Goal: Information Seeking & Learning: Learn about a topic

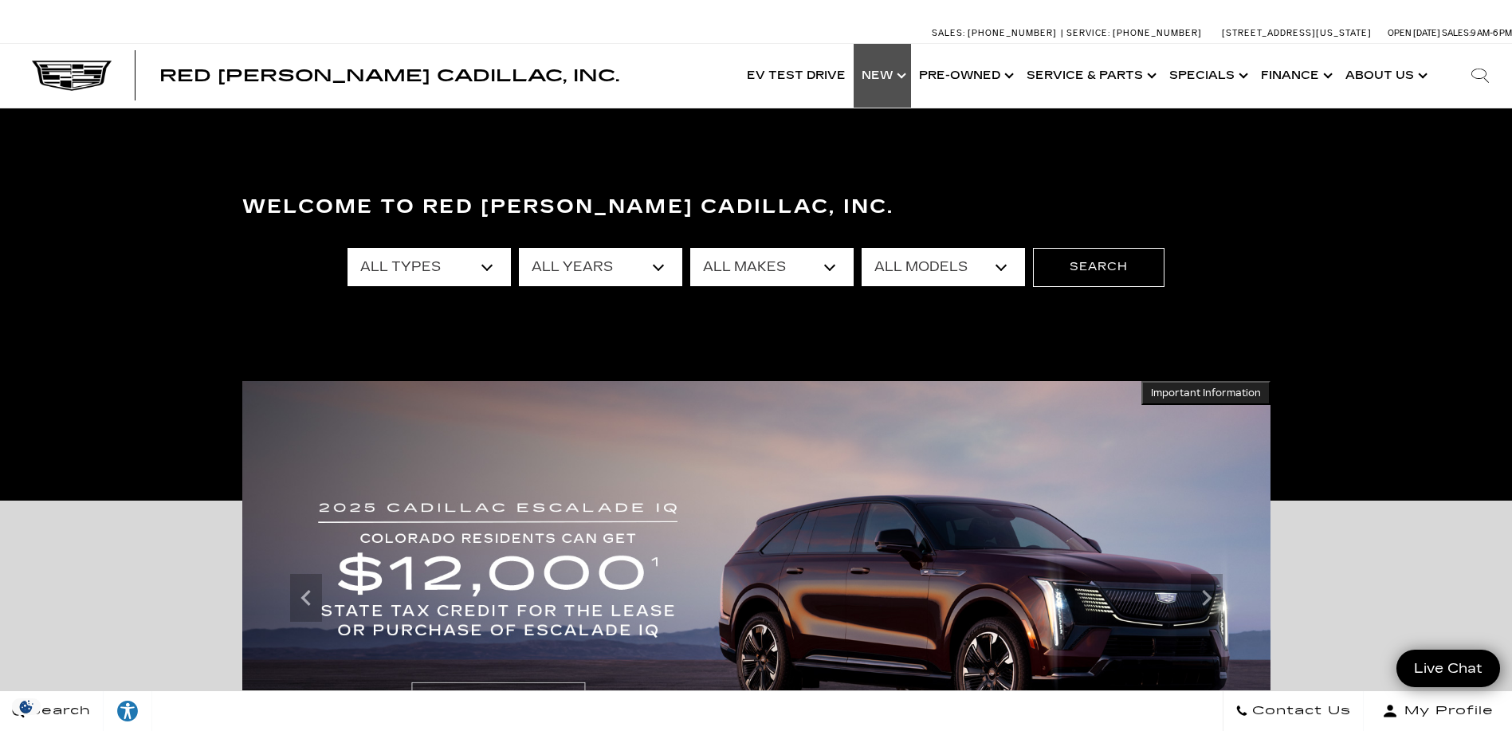
click at [876, 81] on link "Show New" at bounding box center [882, 76] width 57 height 64
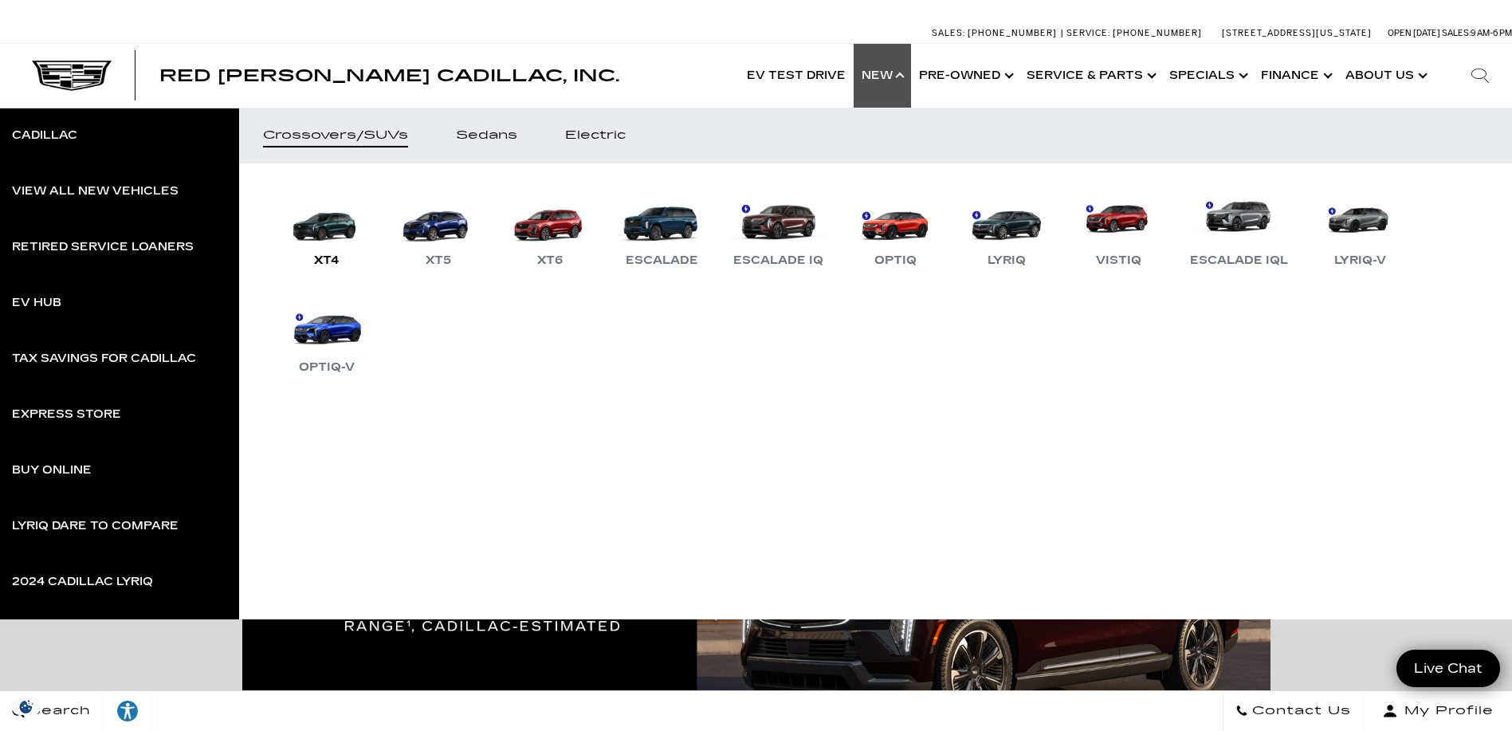
click at [332, 226] on link "XT4" at bounding box center [327, 228] width 96 height 83
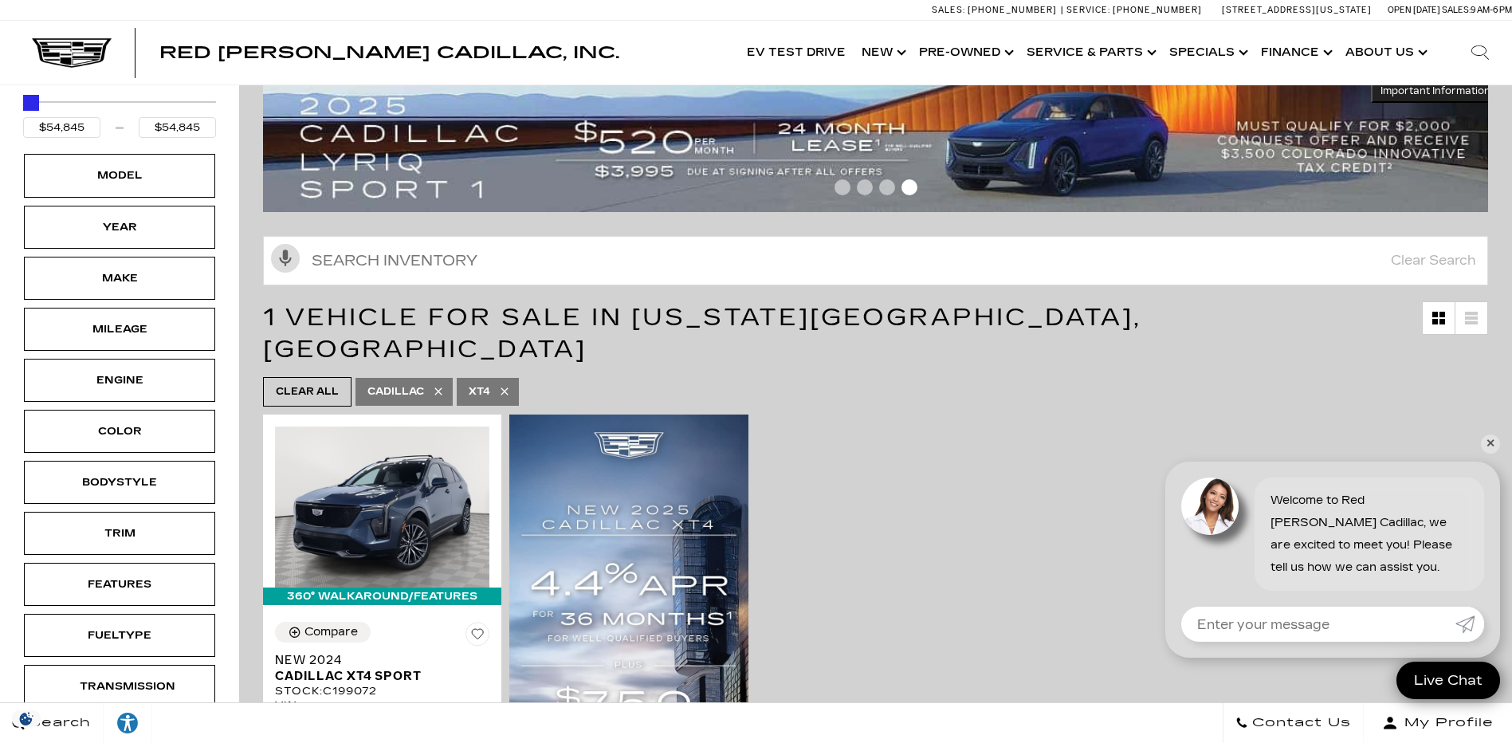
scroll to position [80, 0]
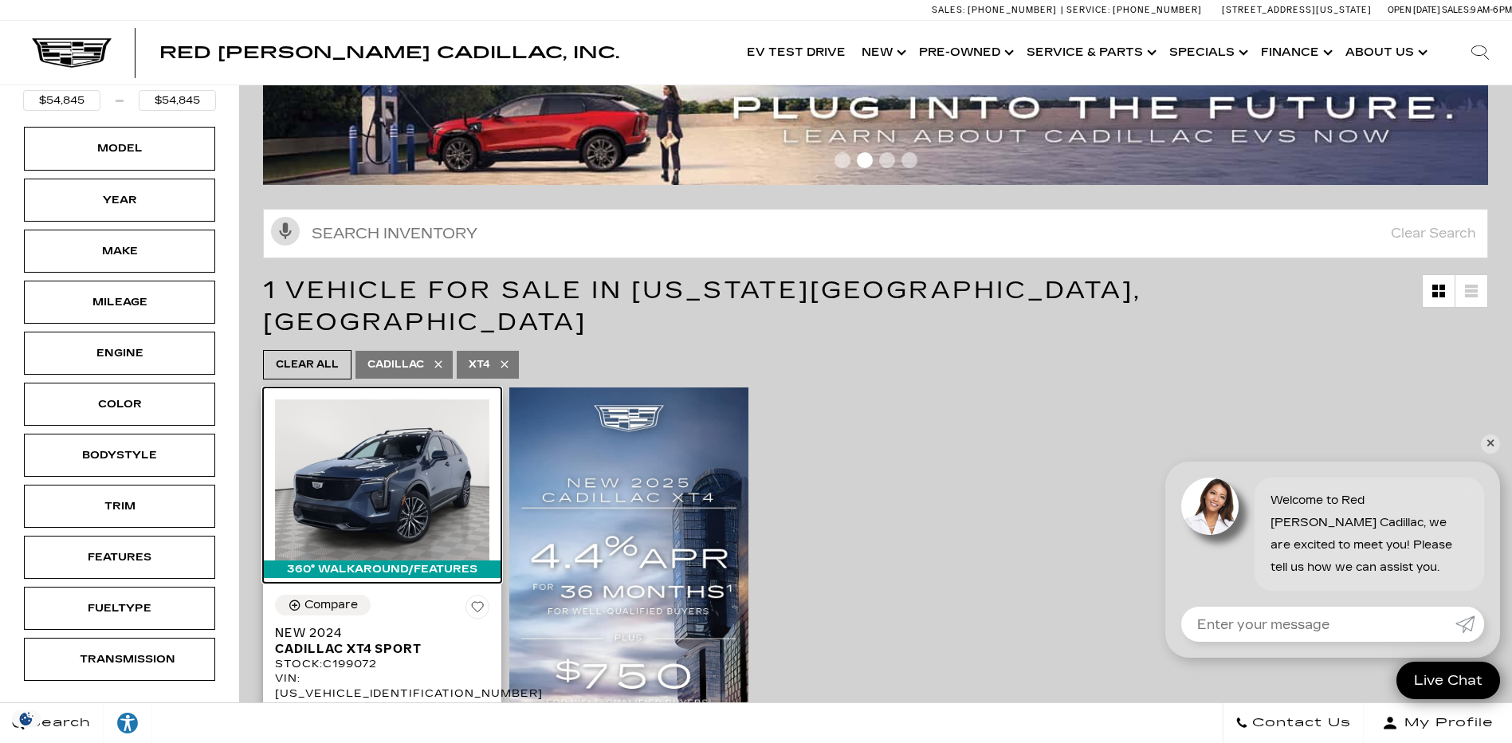
click at [407, 433] on img at bounding box center [382, 479] width 214 height 161
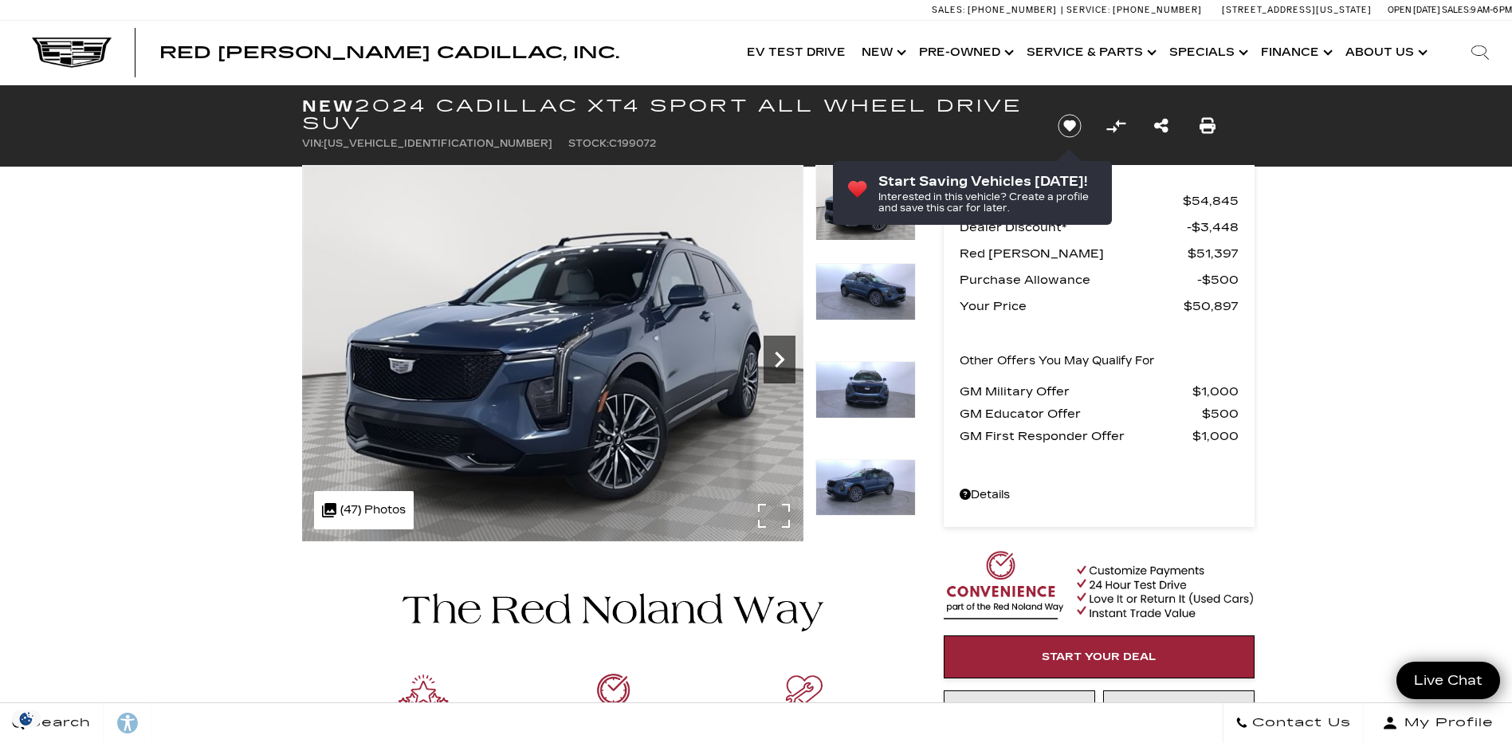
click at [784, 361] on icon "Next" at bounding box center [780, 360] width 32 height 32
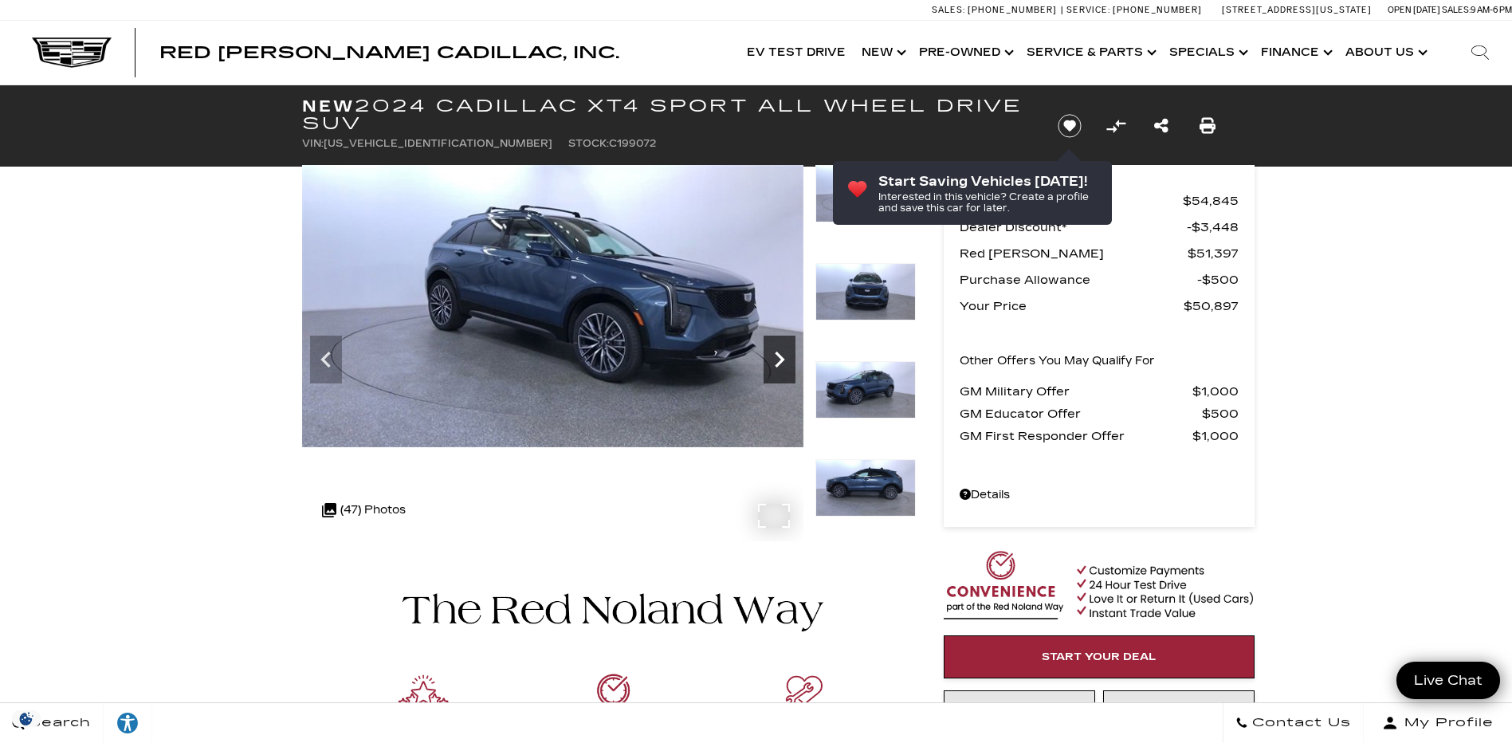
click at [784, 361] on icon "Next" at bounding box center [780, 360] width 32 height 32
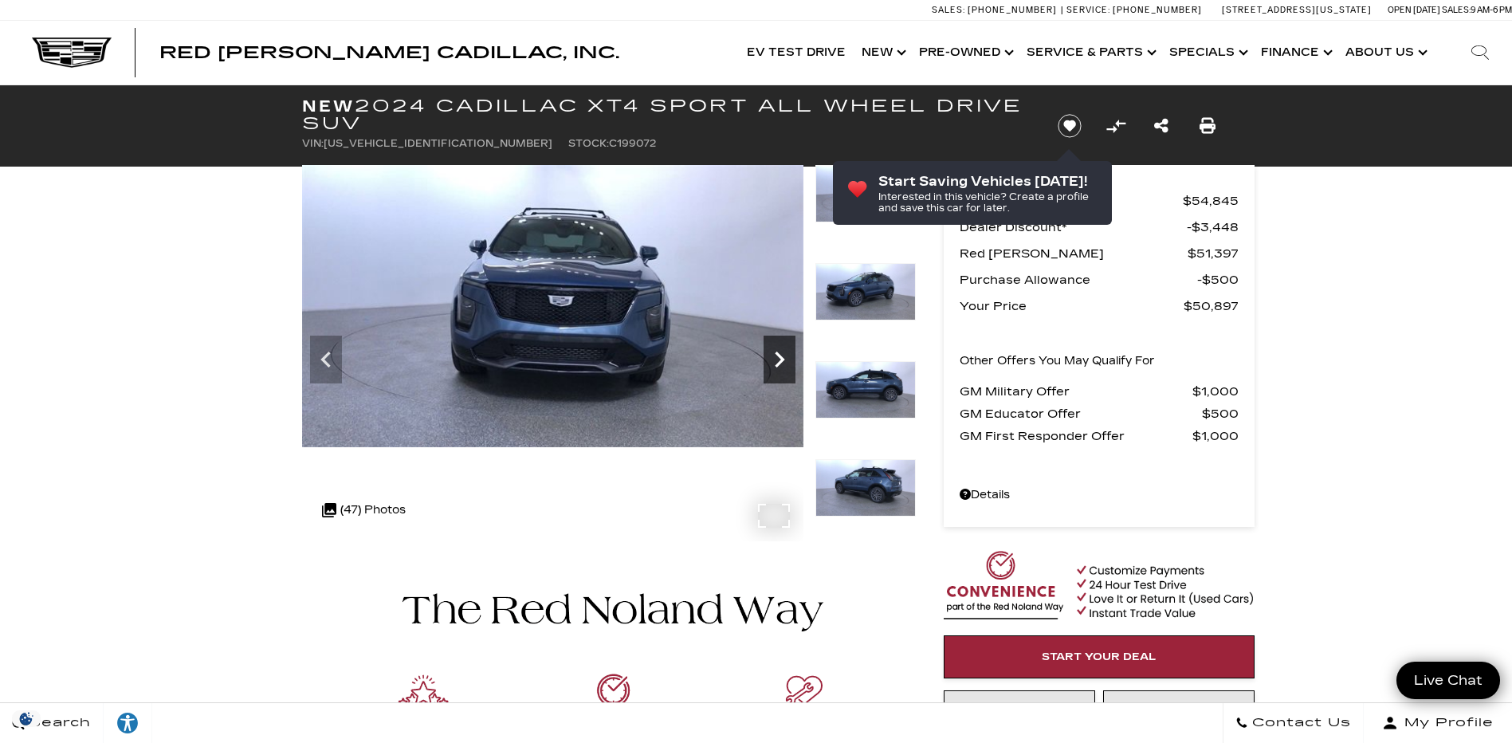
click at [785, 356] on icon "Next" at bounding box center [780, 360] width 32 height 32
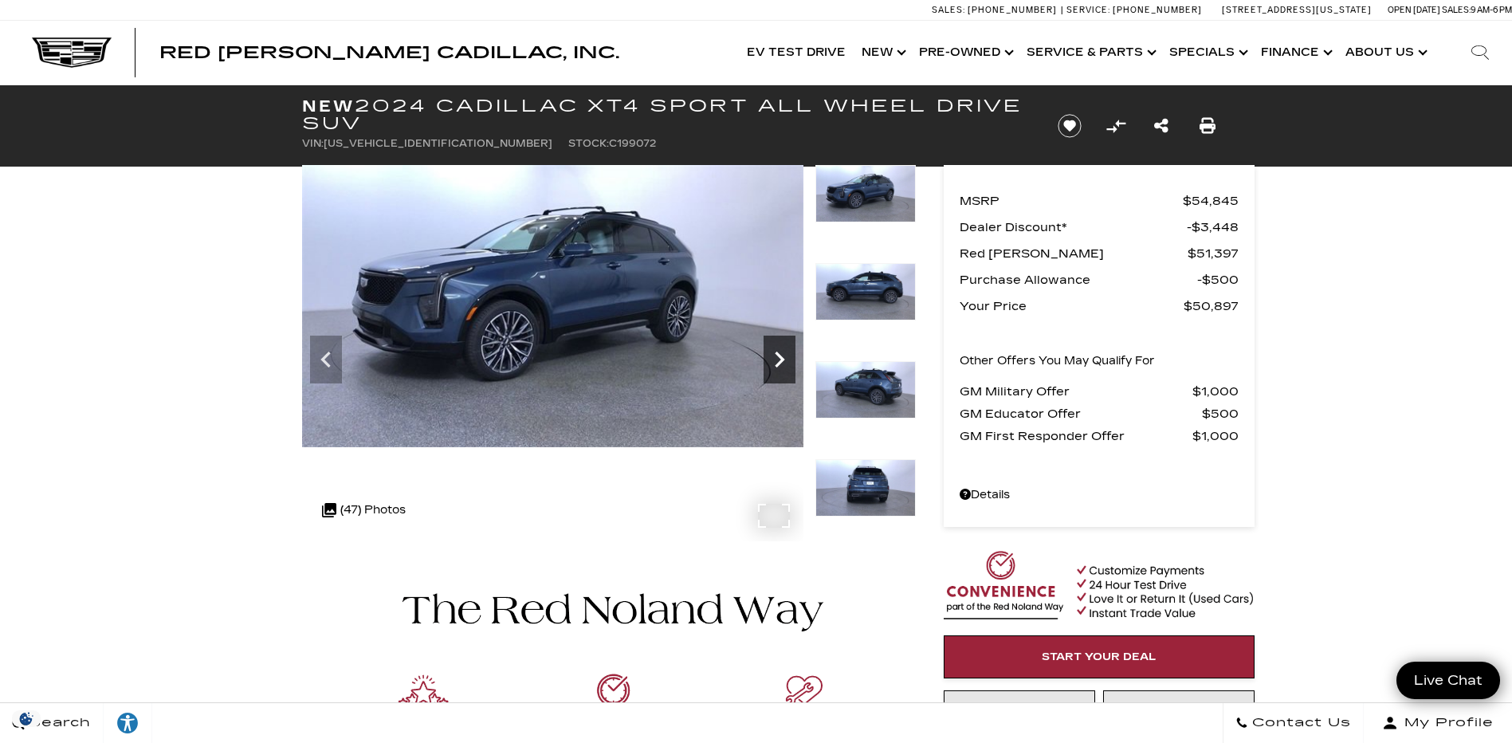
click at [781, 353] on icon "Next" at bounding box center [780, 360] width 32 height 32
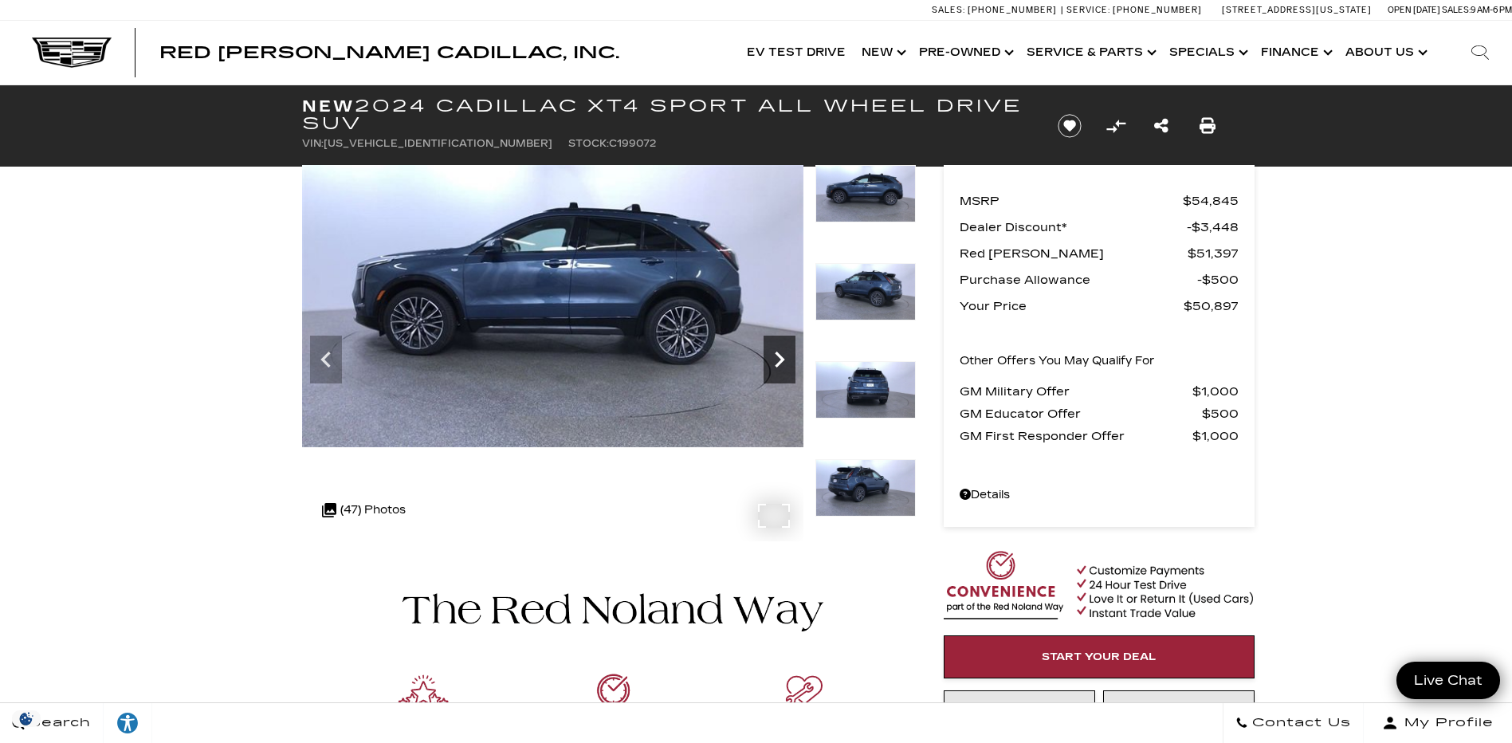
click at [781, 353] on icon "Next" at bounding box center [780, 360] width 32 height 32
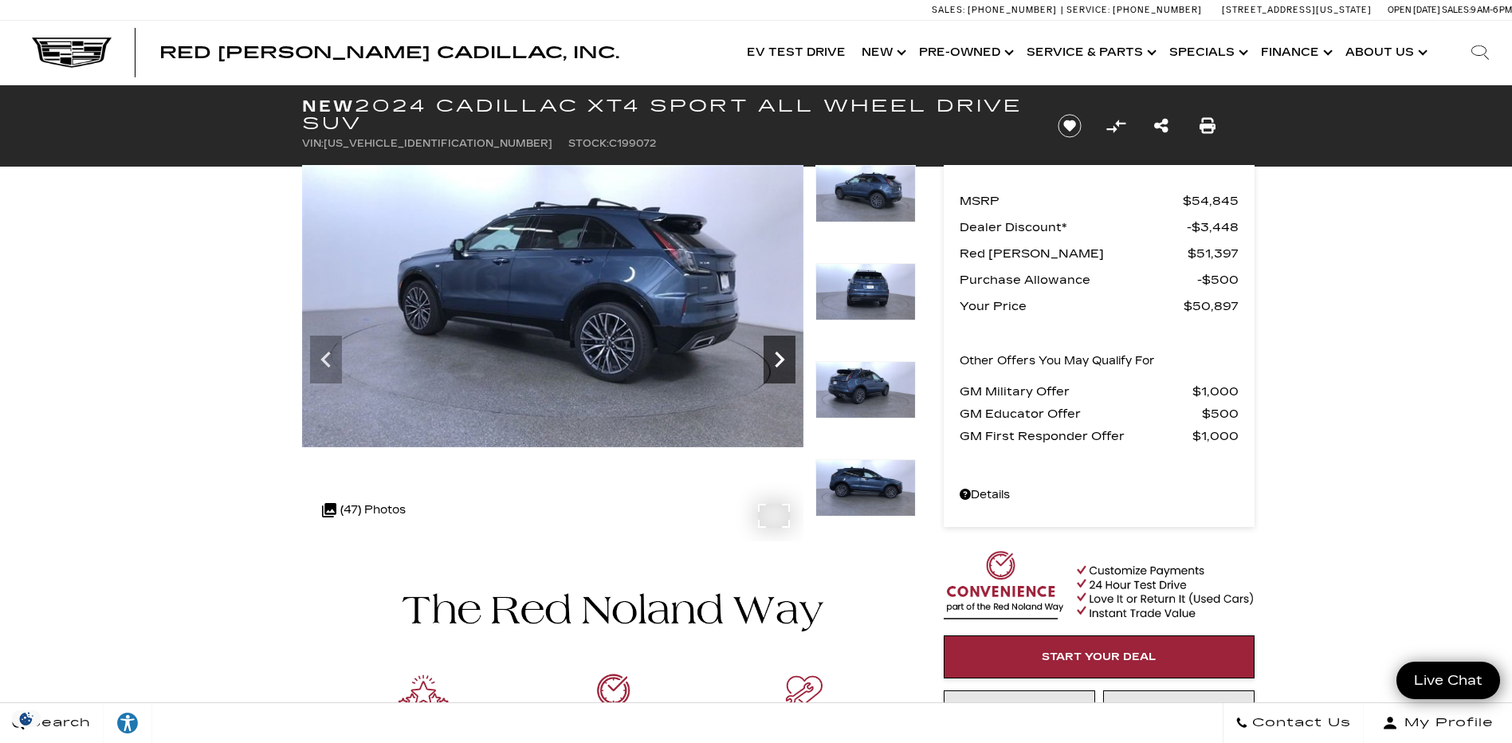
click at [781, 353] on icon "Next" at bounding box center [780, 360] width 32 height 32
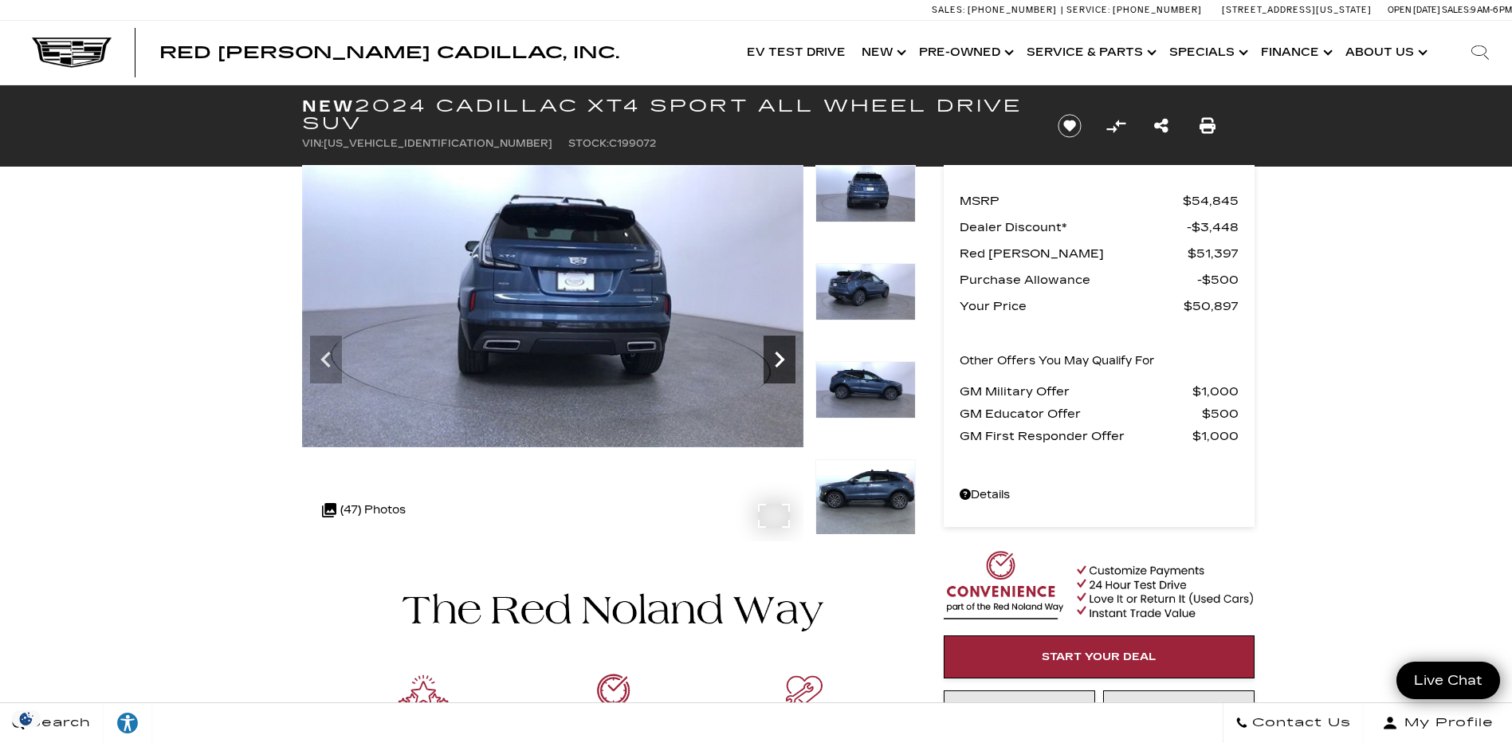
click at [781, 353] on icon "Next" at bounding box center [780, 360] width 32 height 32
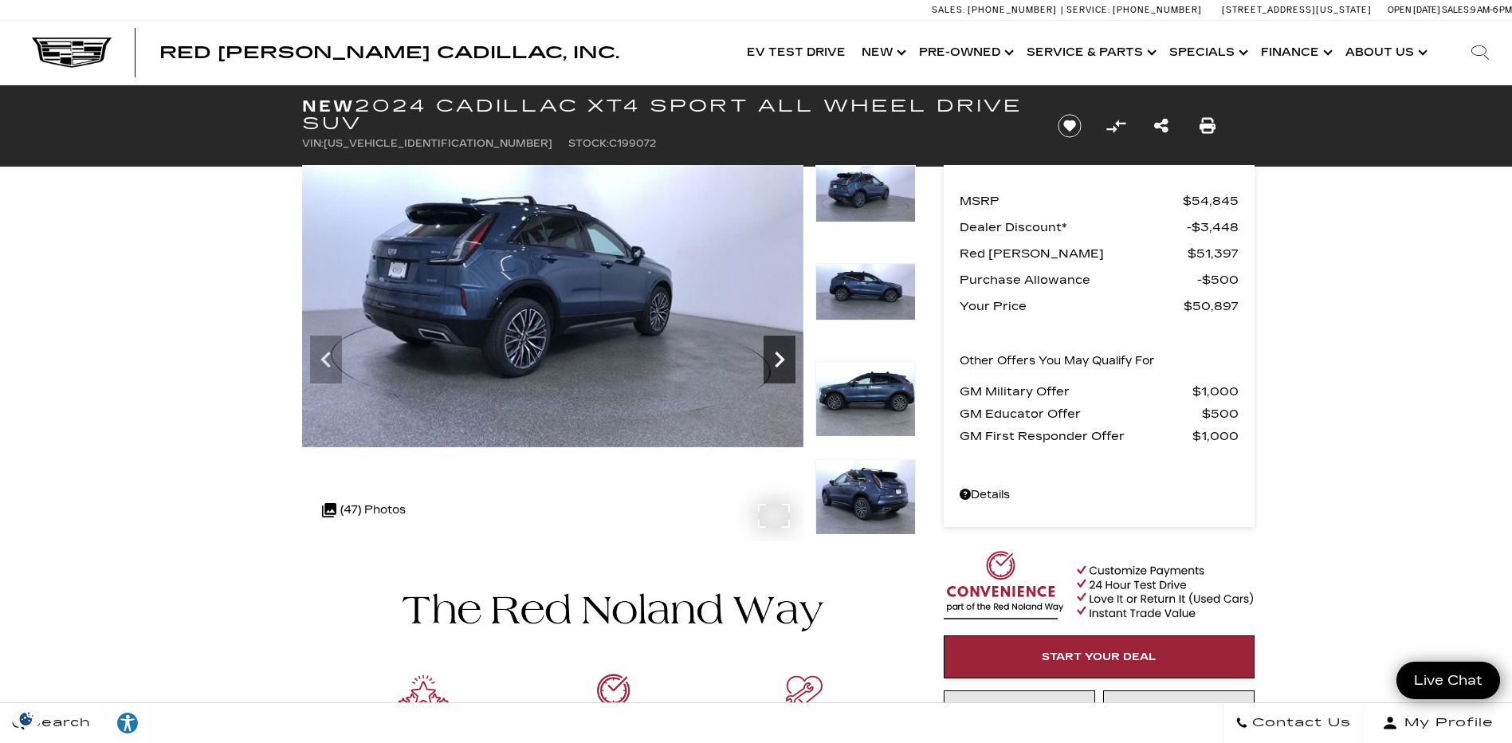
click at [781, 353] on icon "Next" at bounding box center [780, 360] width 32 height 32
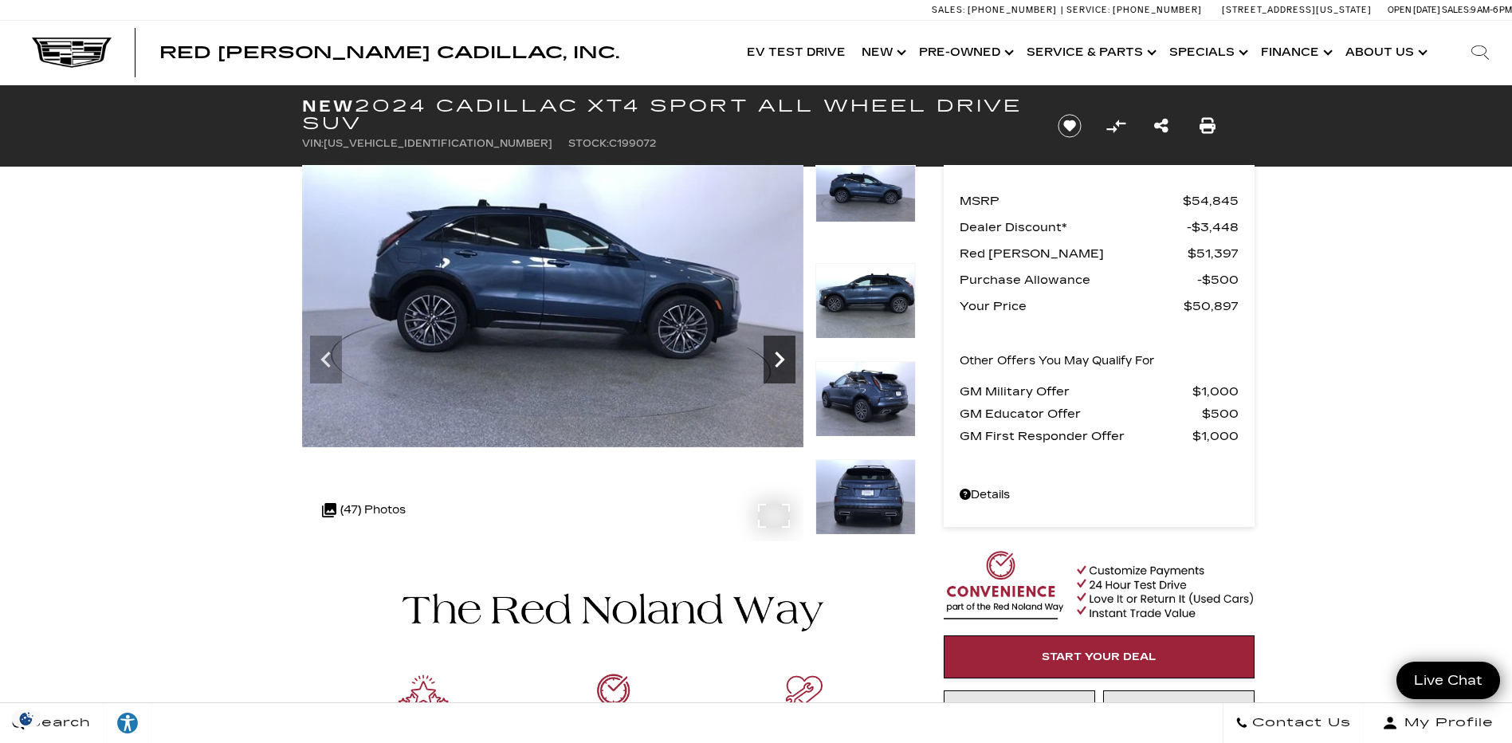
click at [778, 353] on icon "Next" at bounding box center [780, 360] width 10 height 16
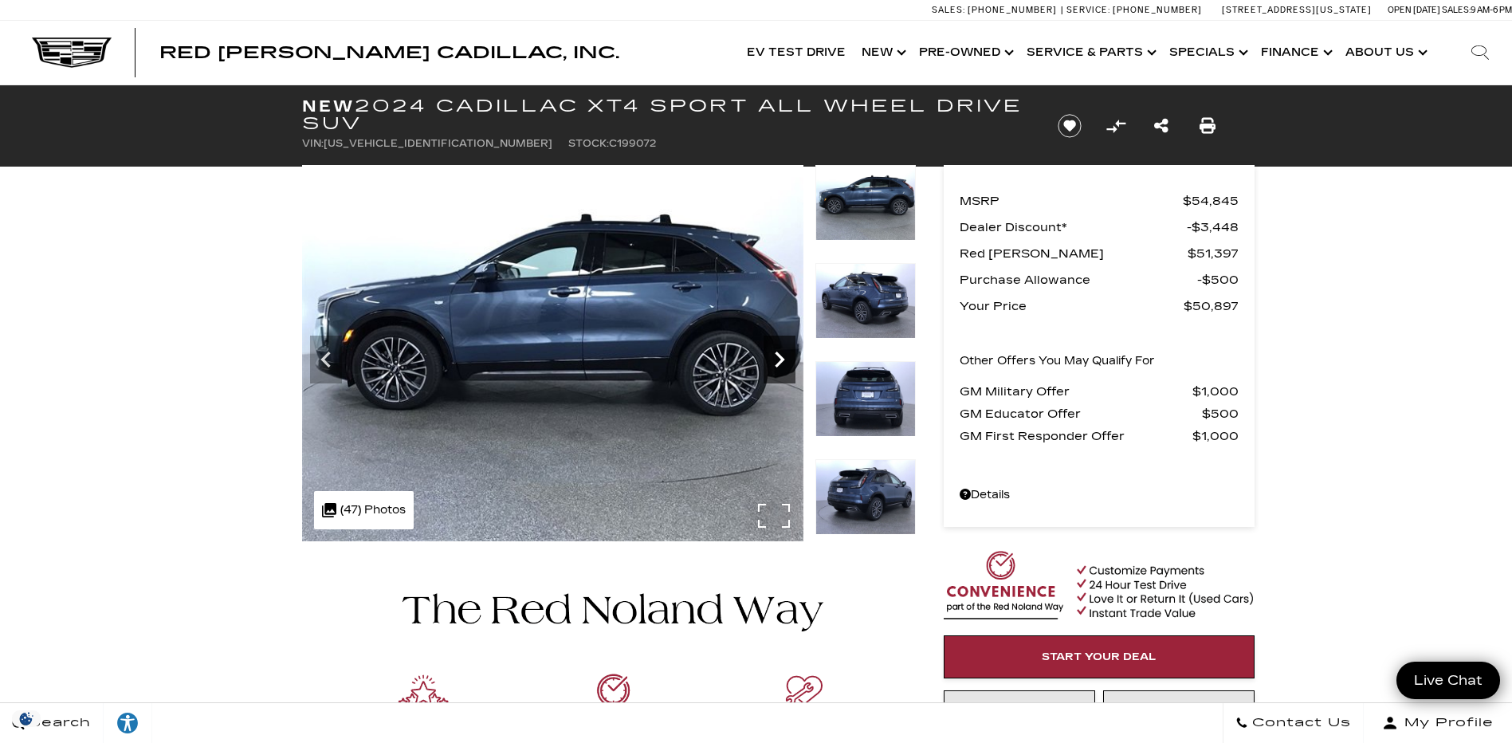
click at [778, 353] on icon "Next" at bounding box center [780, 360] width 10 height 16
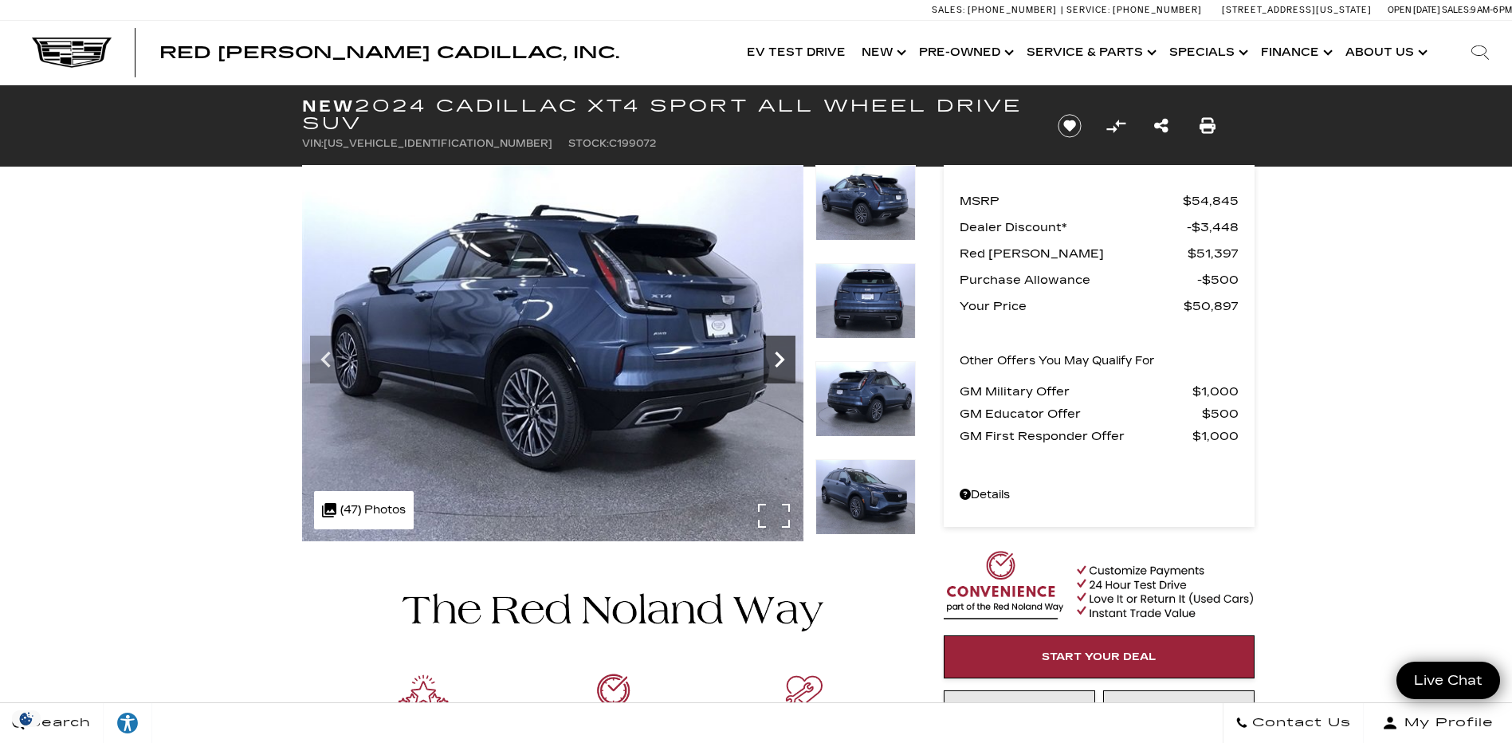
click at [778, 353] on icon "Next" at bounding box center [780, 360] width 10 height 16
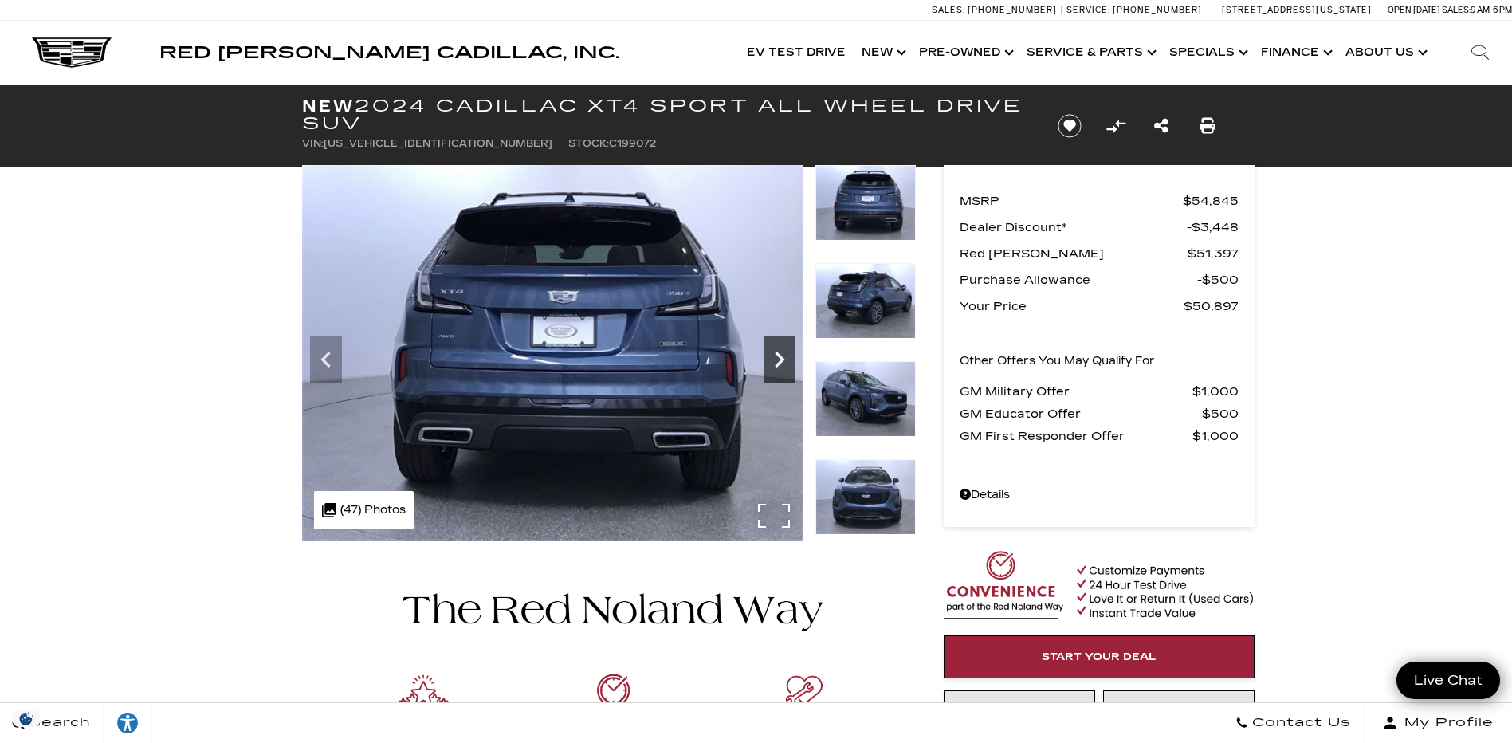
click at [778, 353] on icon "Next" at bounding box center [780, 360] width 10 height 16
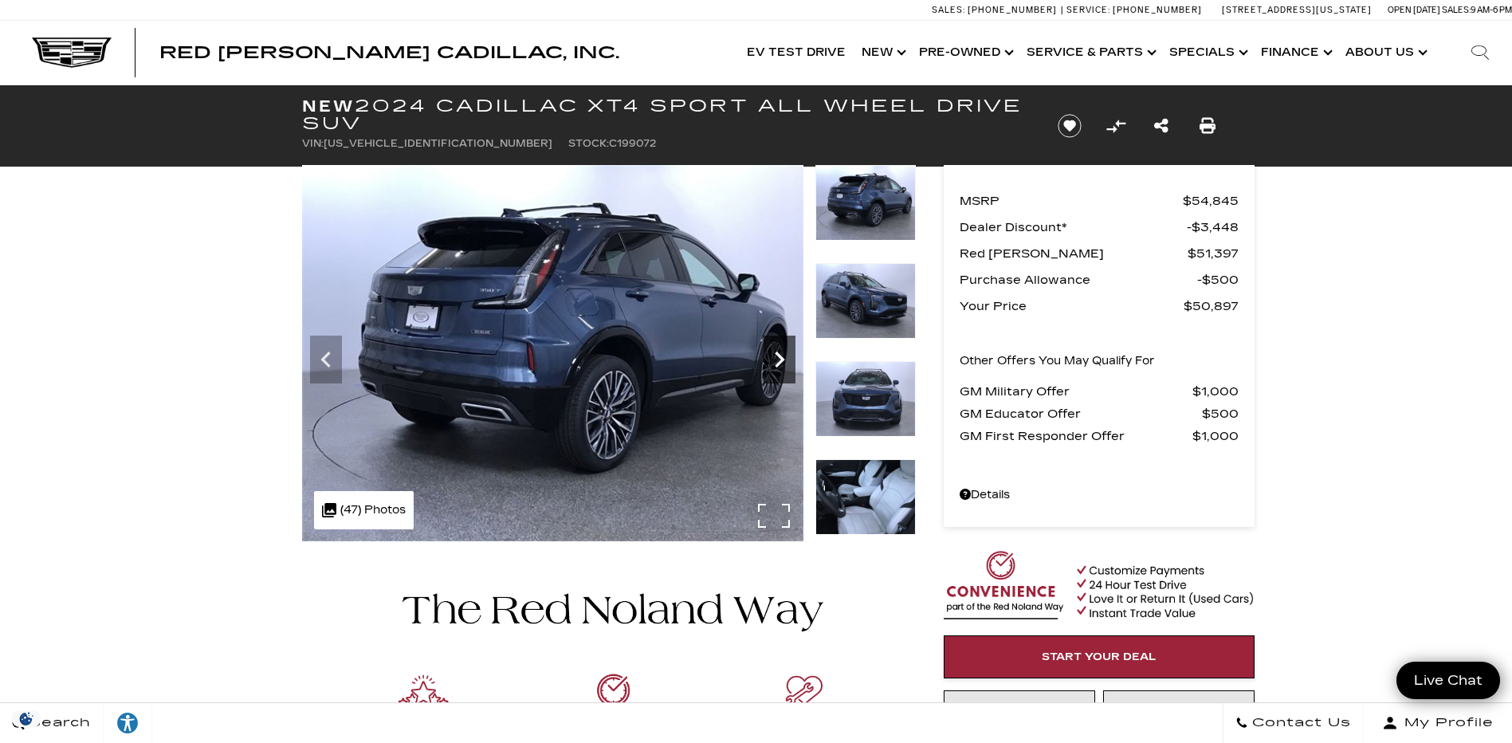
click at [778, 353] on icon "Next" at bounding box center [780, 360] width 10 height 16
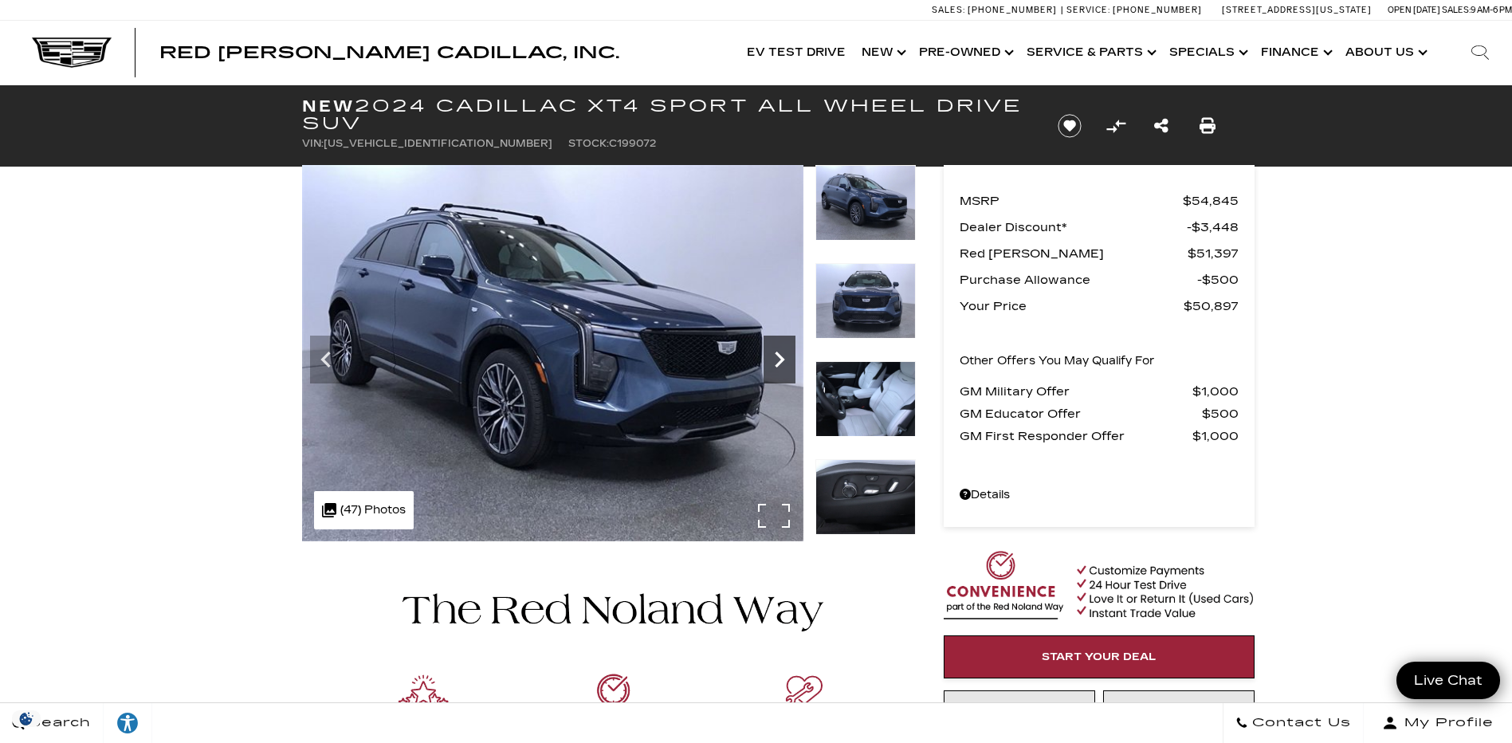
click at [778, 353] on icon "Next" at bounding box center [780, 360] width 10 height 16
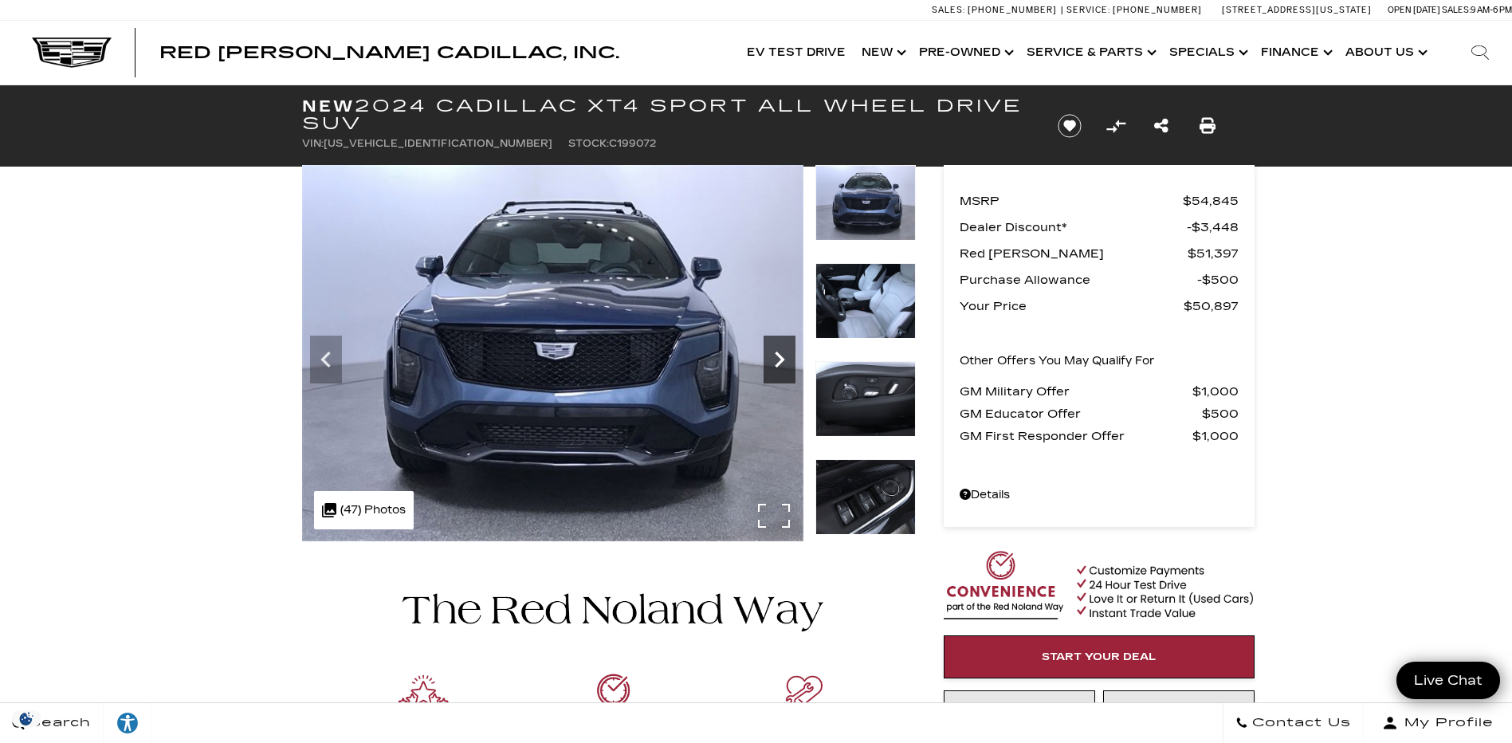
click at [778, 353] on icon "Next" at bounding box center [780, 360] width 10 height 16
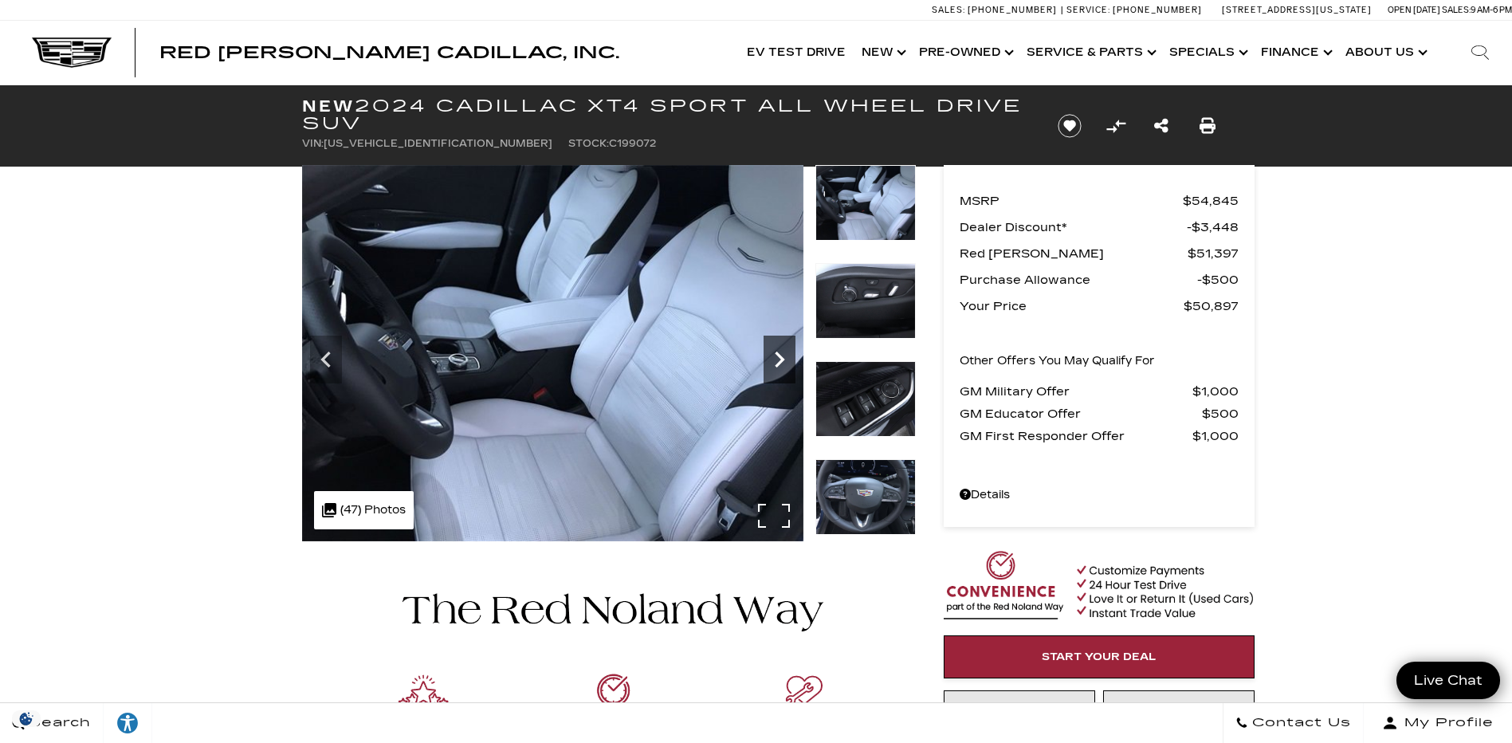
click at [778, 353] on icon "Next" at bounding box center [780, 360] width 10 height 16
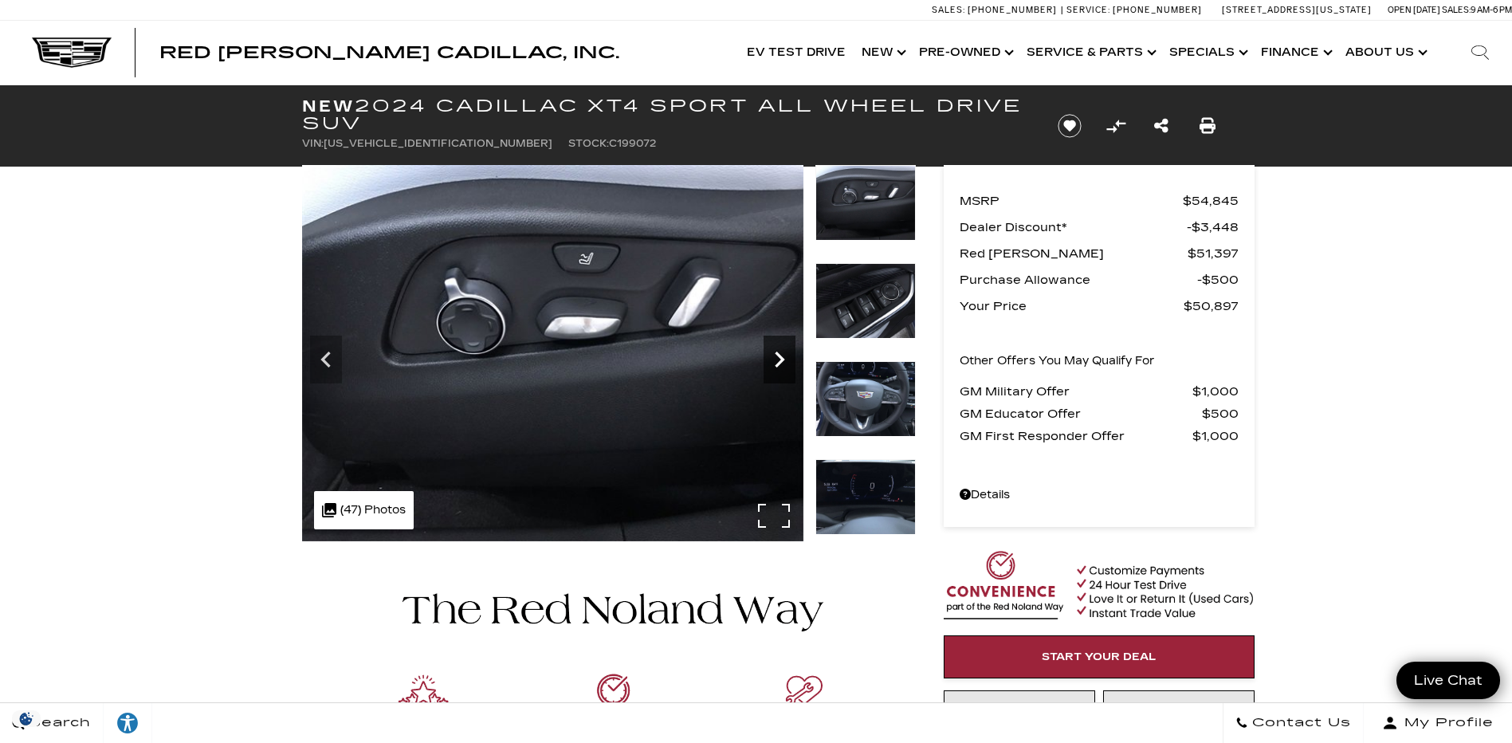
click at [778, 353] on icon "Next" at bounding box center [780, 360] width 10 height 16
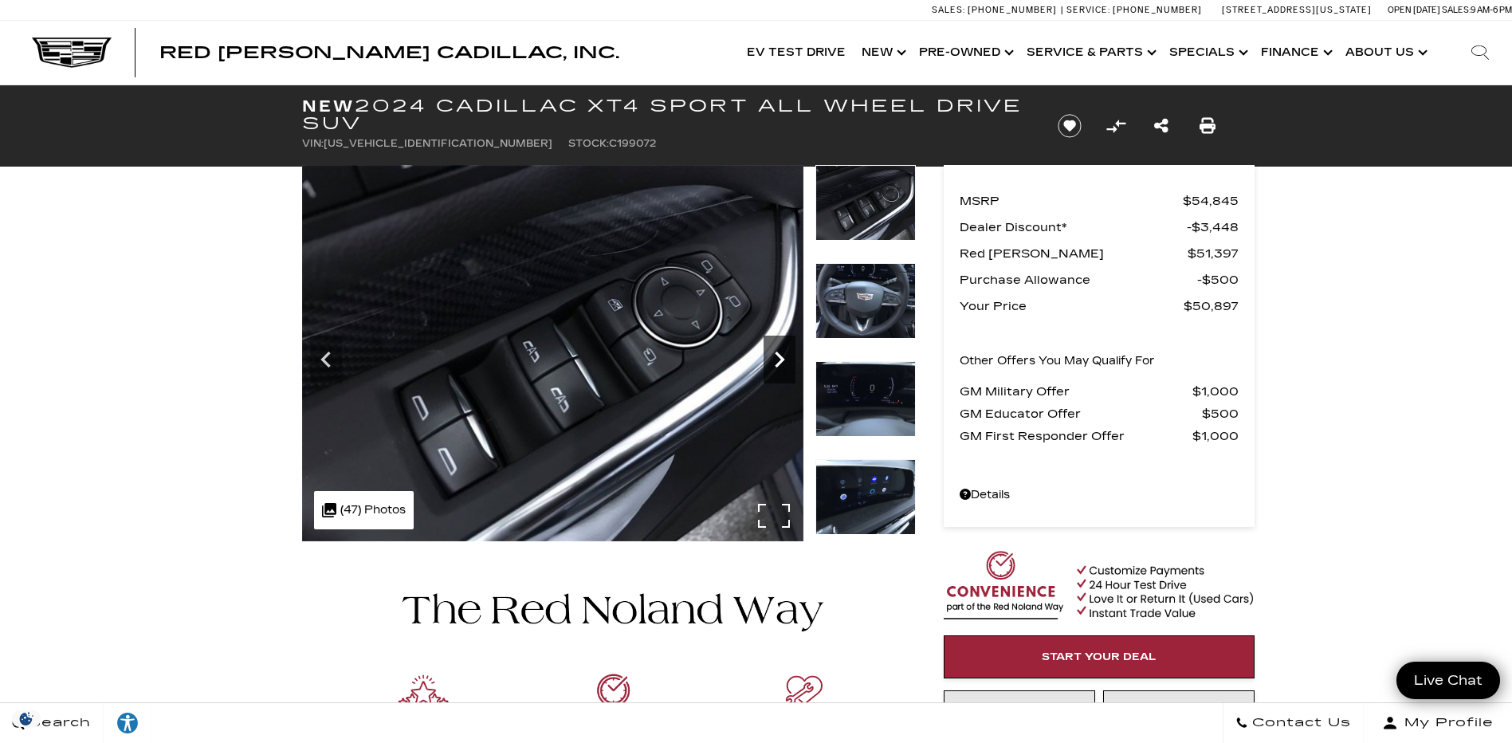
click at [778, 353] on icon "Next" at bounding box center [780, 360] width 10 height 16
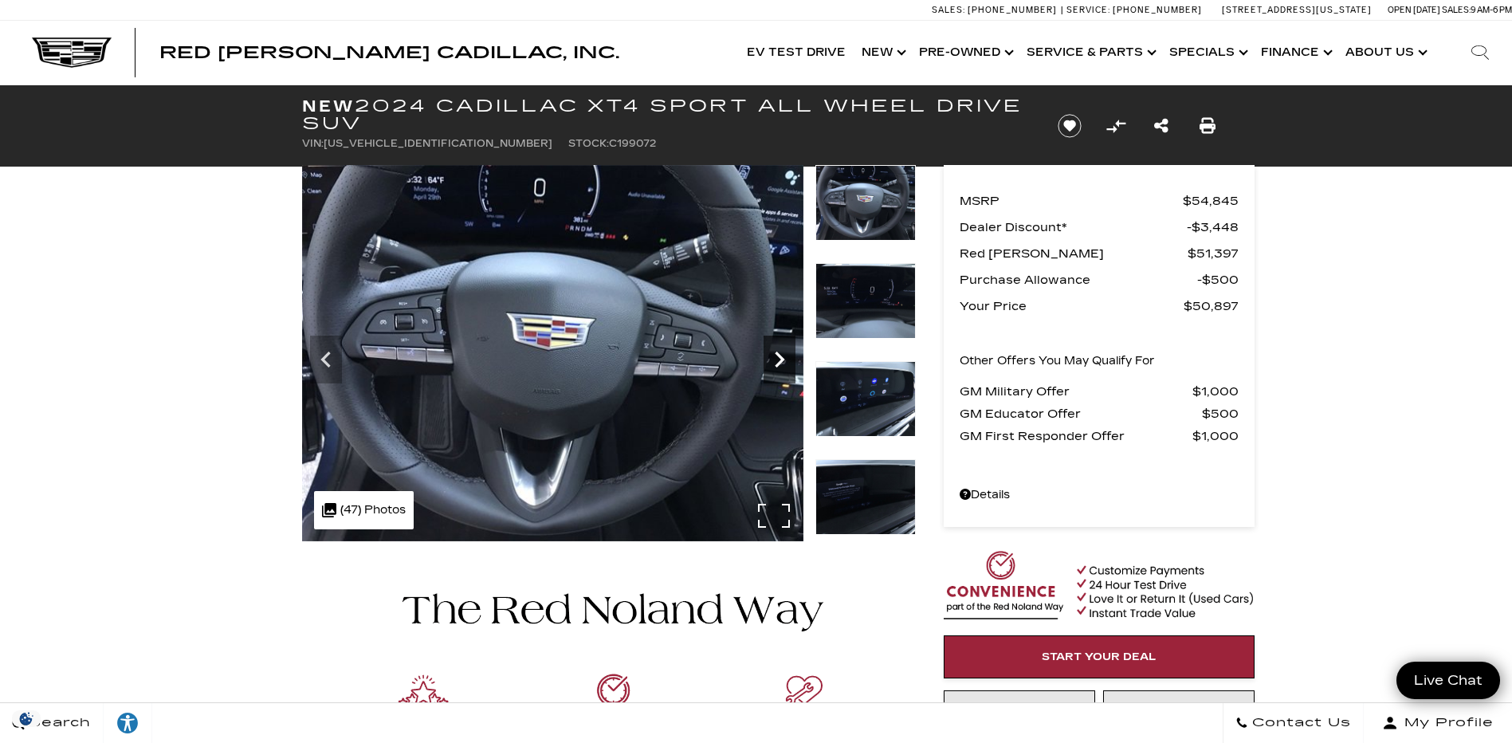
click at [778, 353] on icon "Next" at bounding box center [780, 360] width 10 height 16
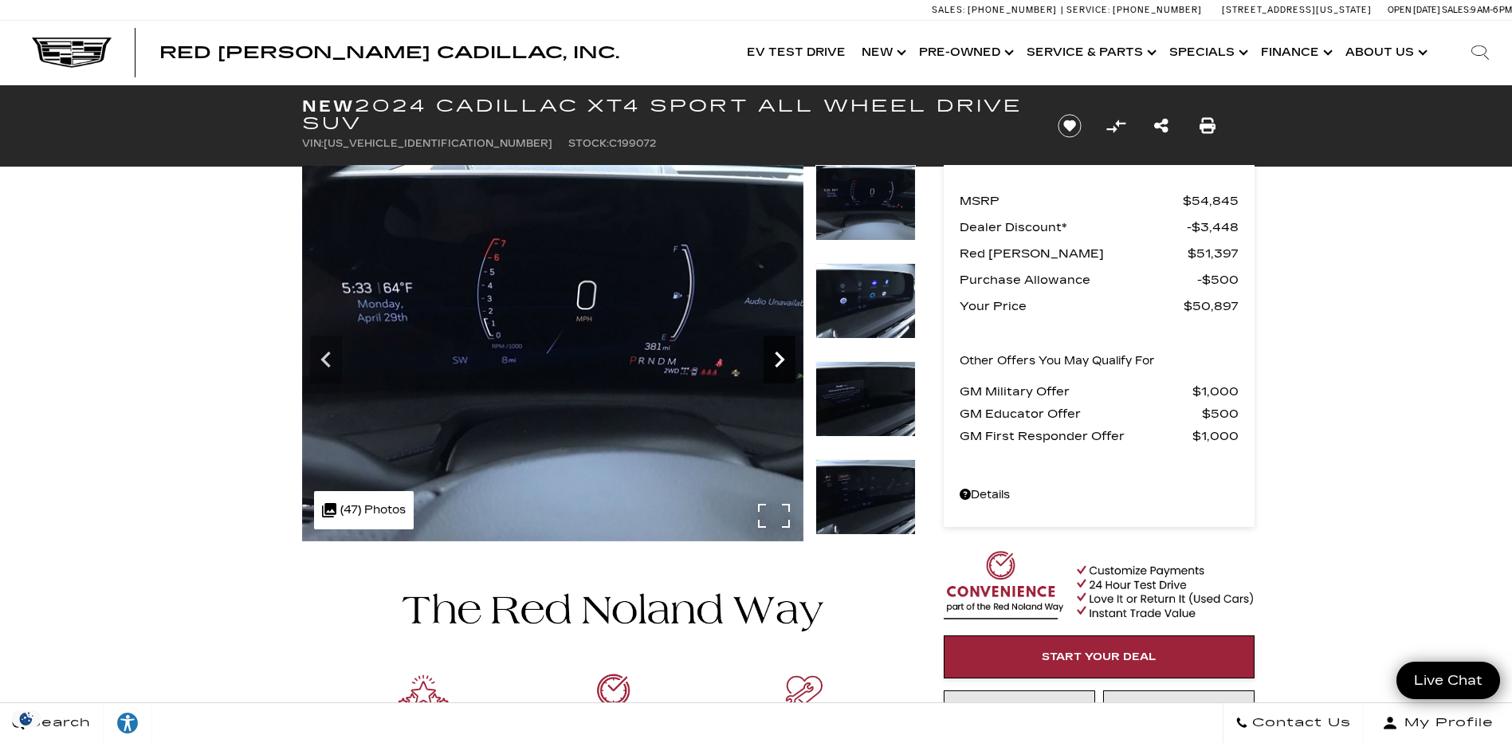
click at [778, 353] on icon "Next" at bounding box center [780, 360] width 10 height 16
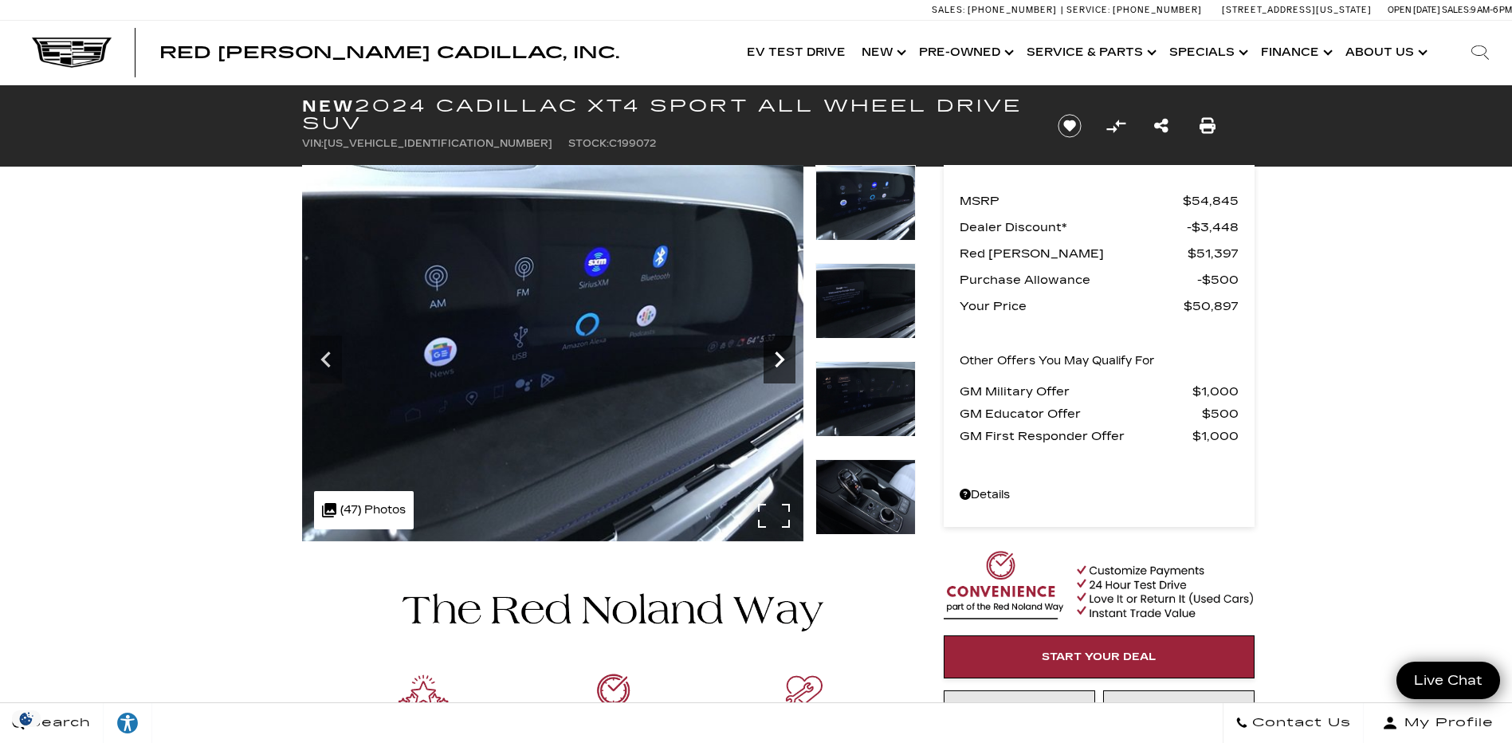
click at [778, 353] on icon "Next" at bounding box center [780, 360] width 10 height 16
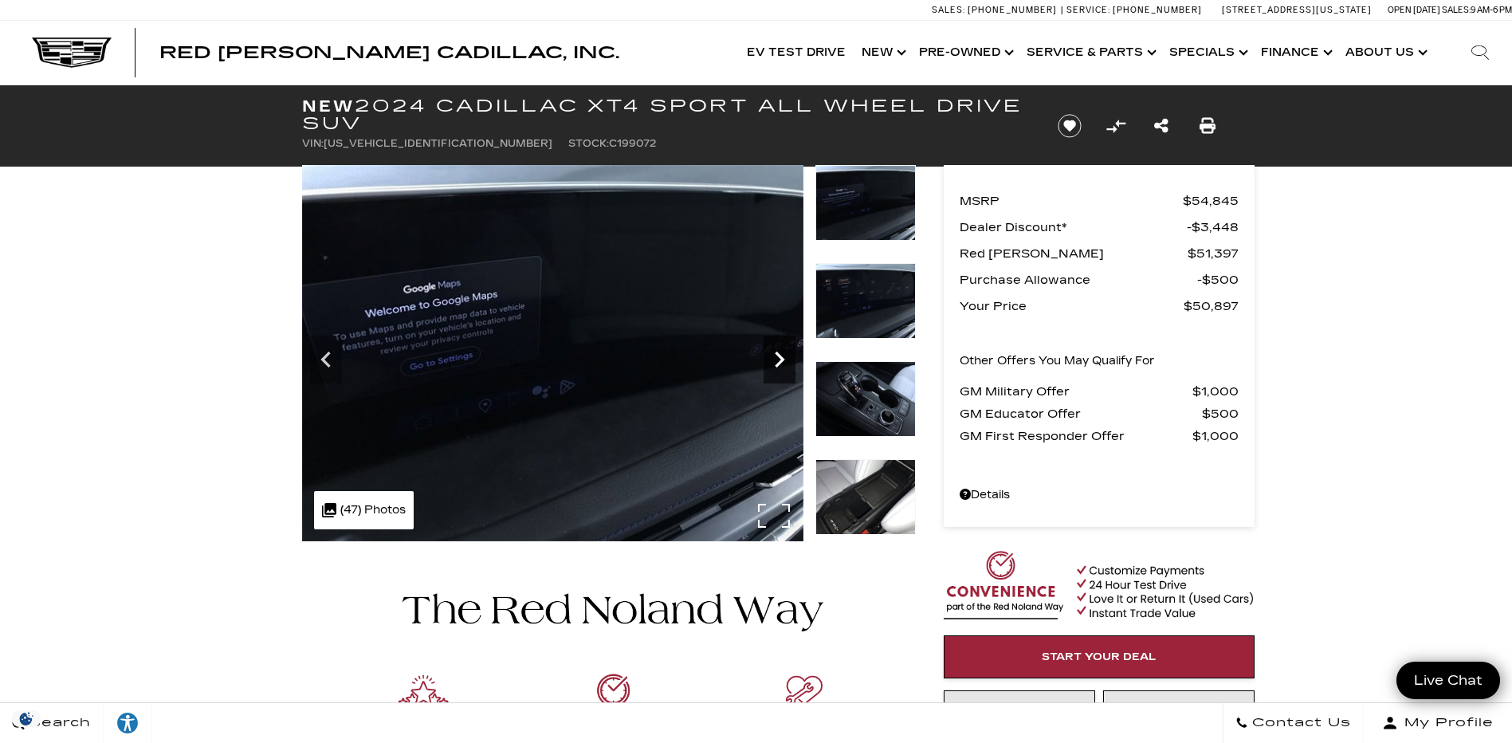
click at [778, 353] on icon "Next" at bounding box center [780, 360] width 10 height 16
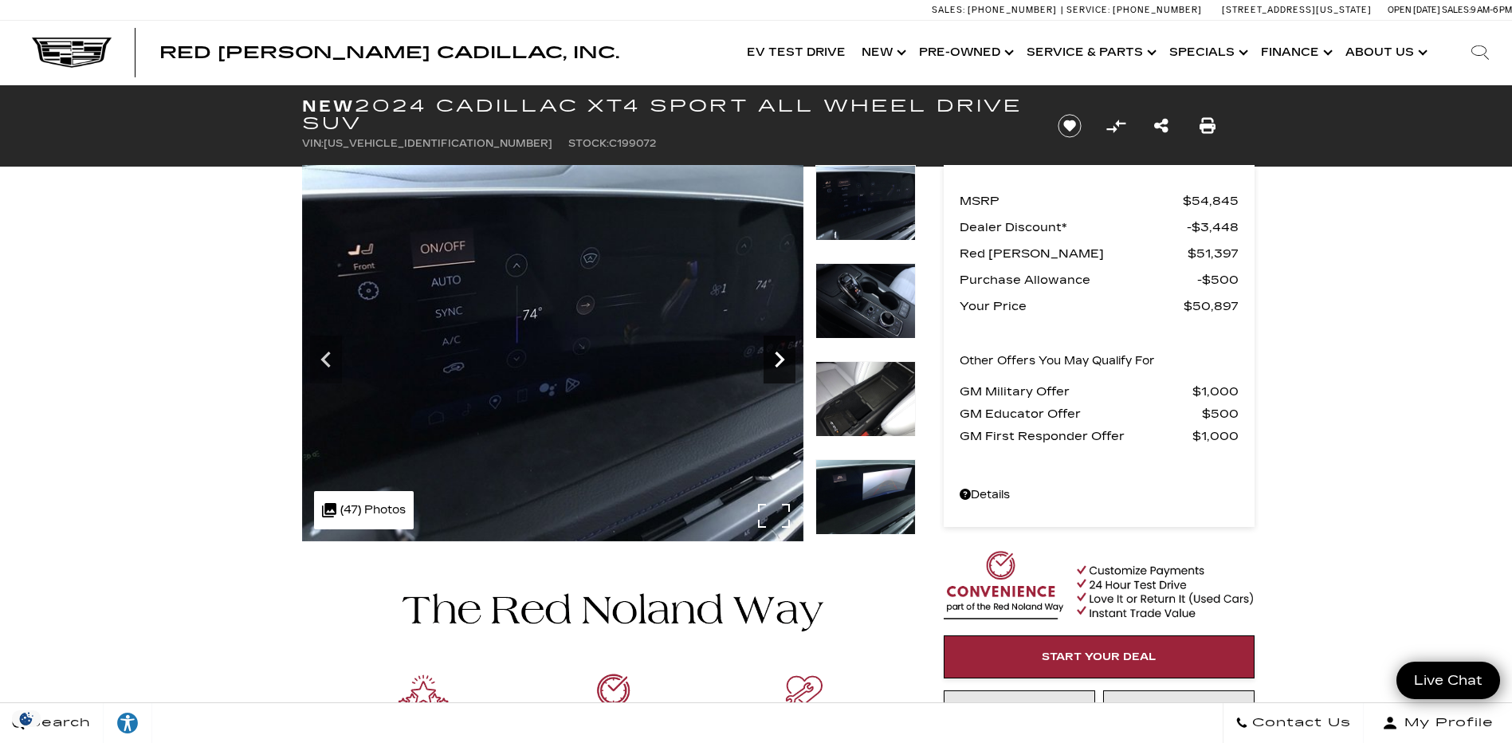
click at [778, 353] on icon "Next" at bounding box center [780, 360] width 10 height 16
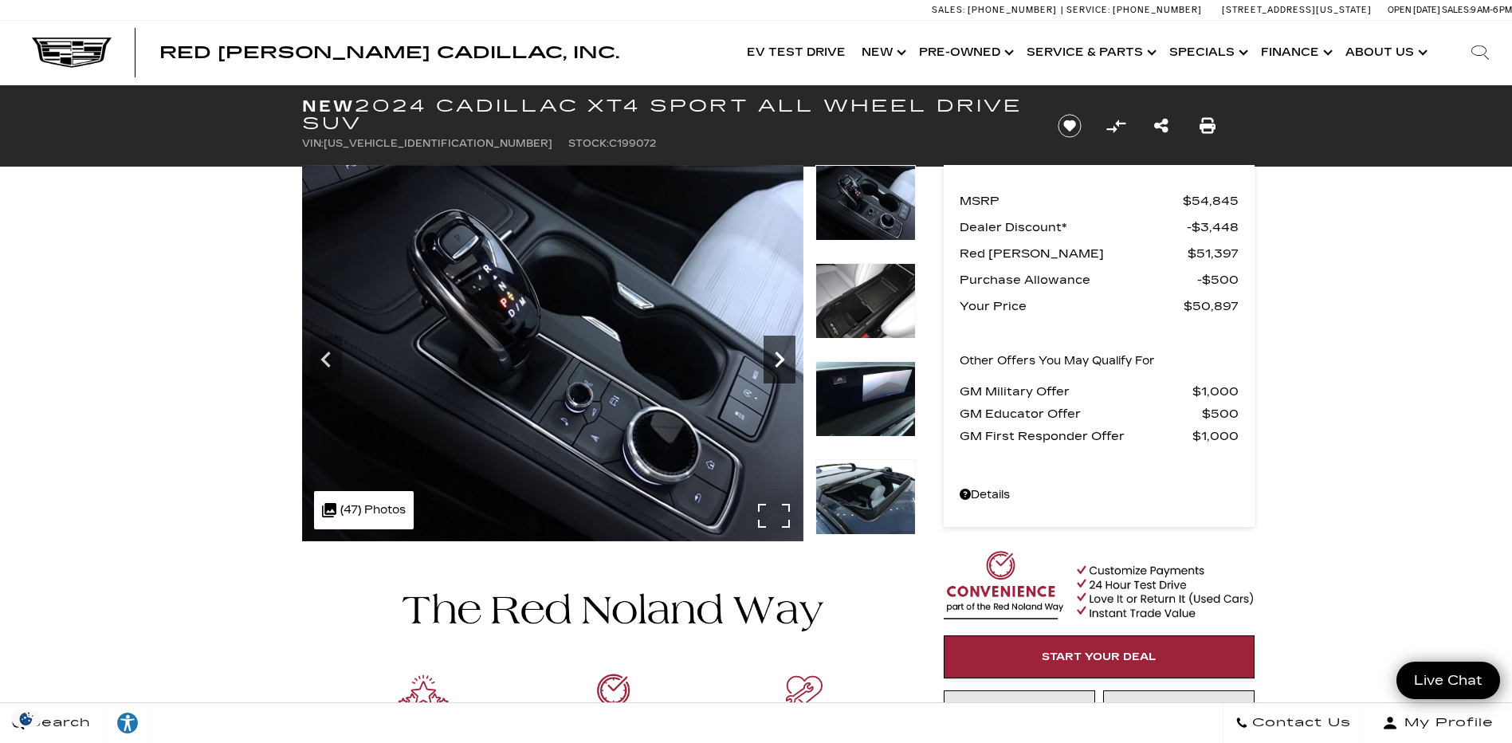
click at [778, 353] on icon "Next" at bounding box center [780, 360] width 10 height 16
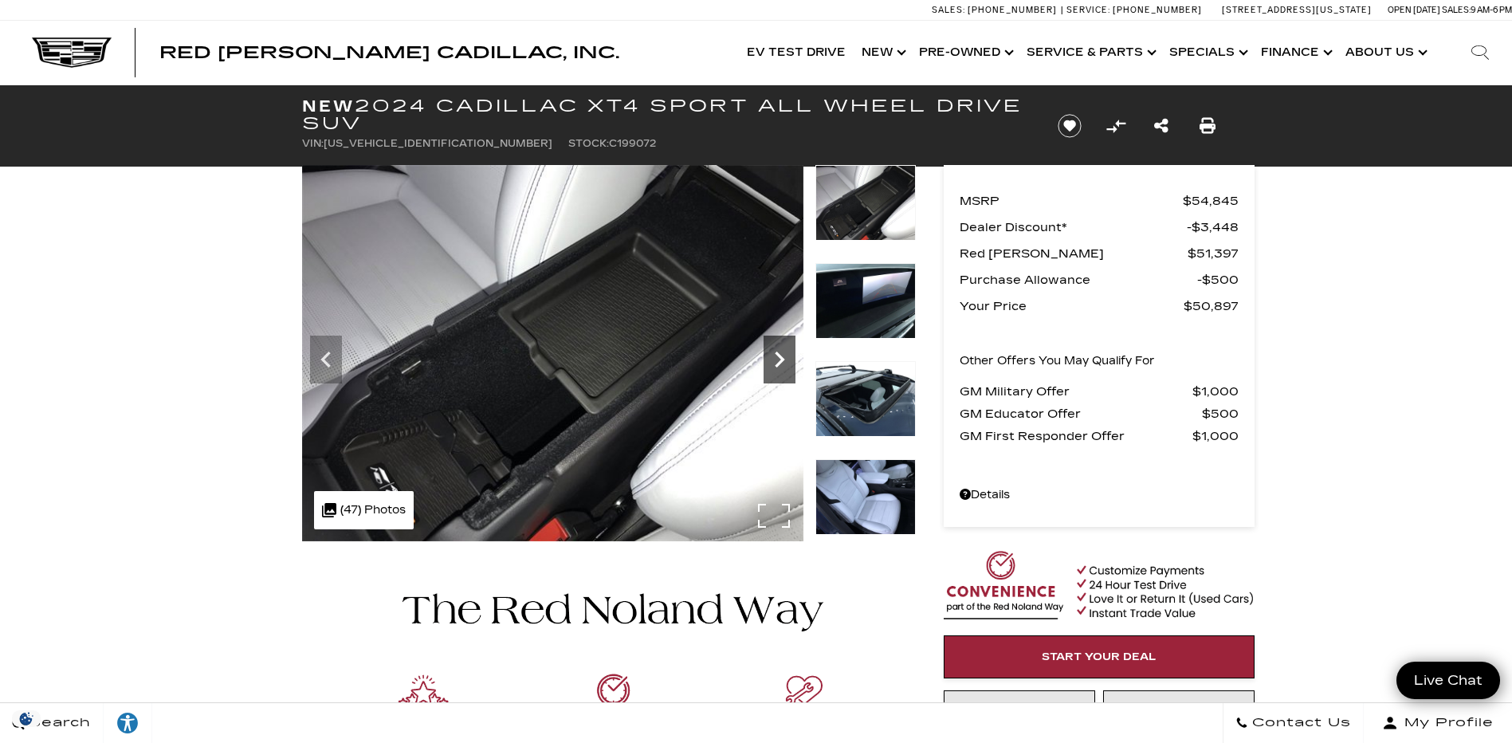
click at [778, 353] on icon "Next" at bounding box center [780, 360] width 10 height 16
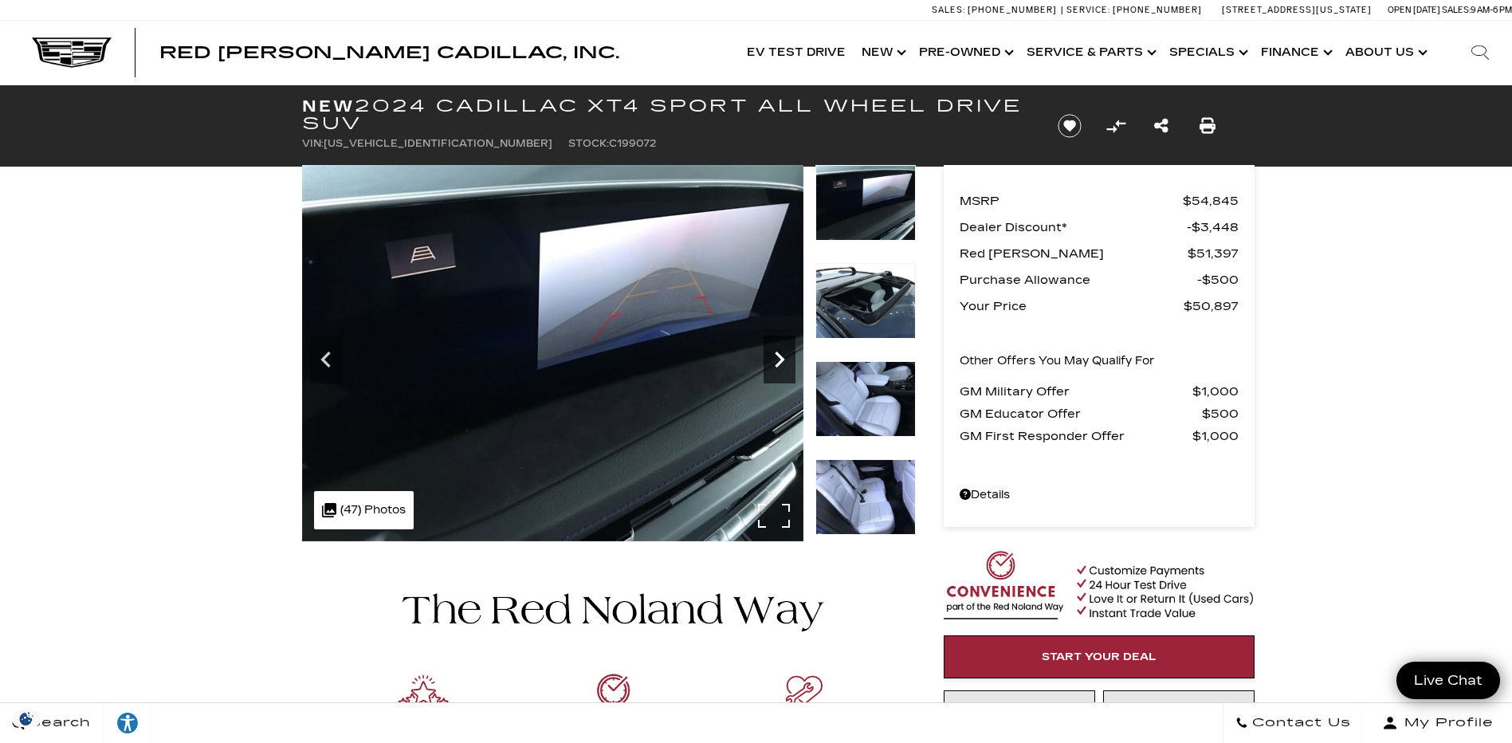
click at [778, 353] on icon "Next" at bounding box center [780, 360] width 10 height 16
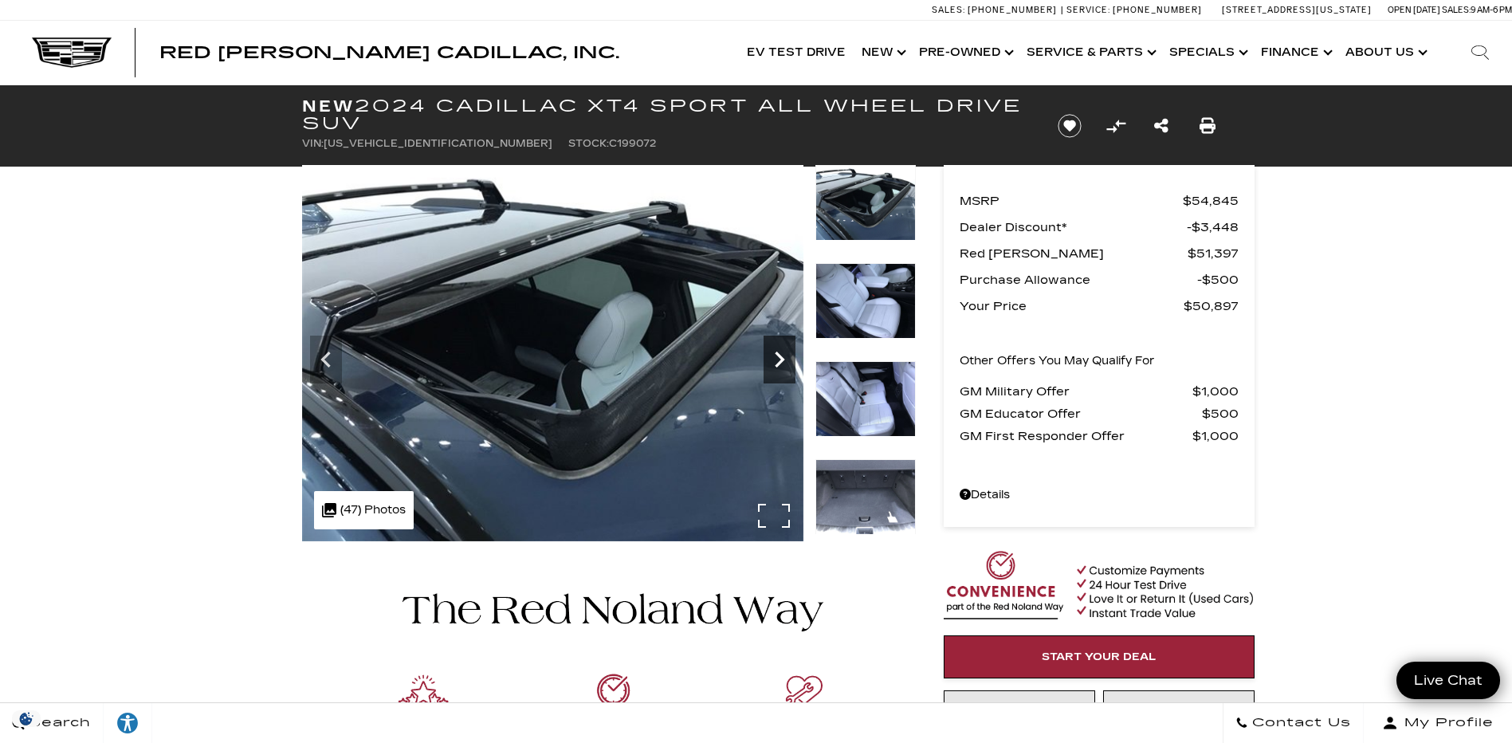
click at [778, 353] on icon "Next" at bounding box center [780, 360] width 10 height 16
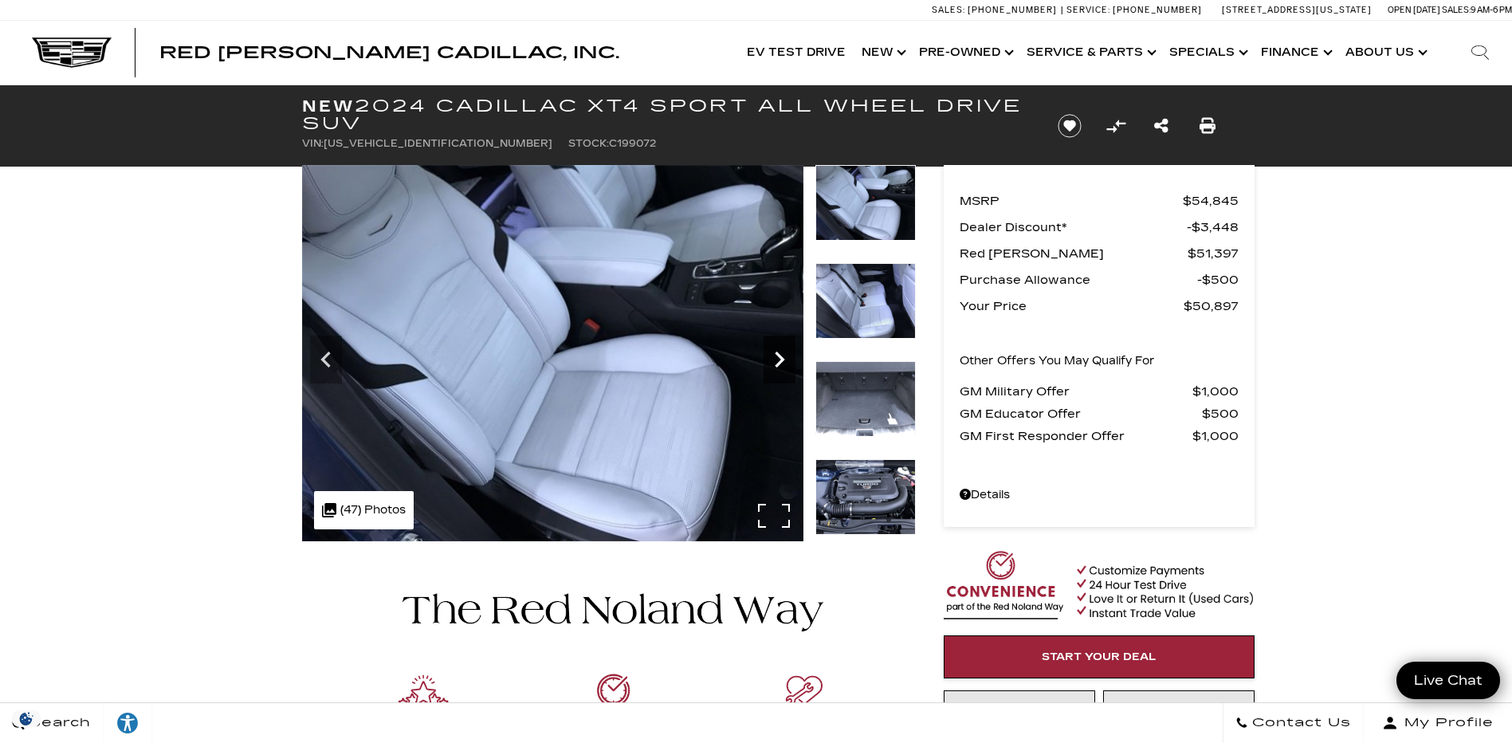
click at [778, 353] on icon "Next" at bounding box center [780, 360] width 10 height 16
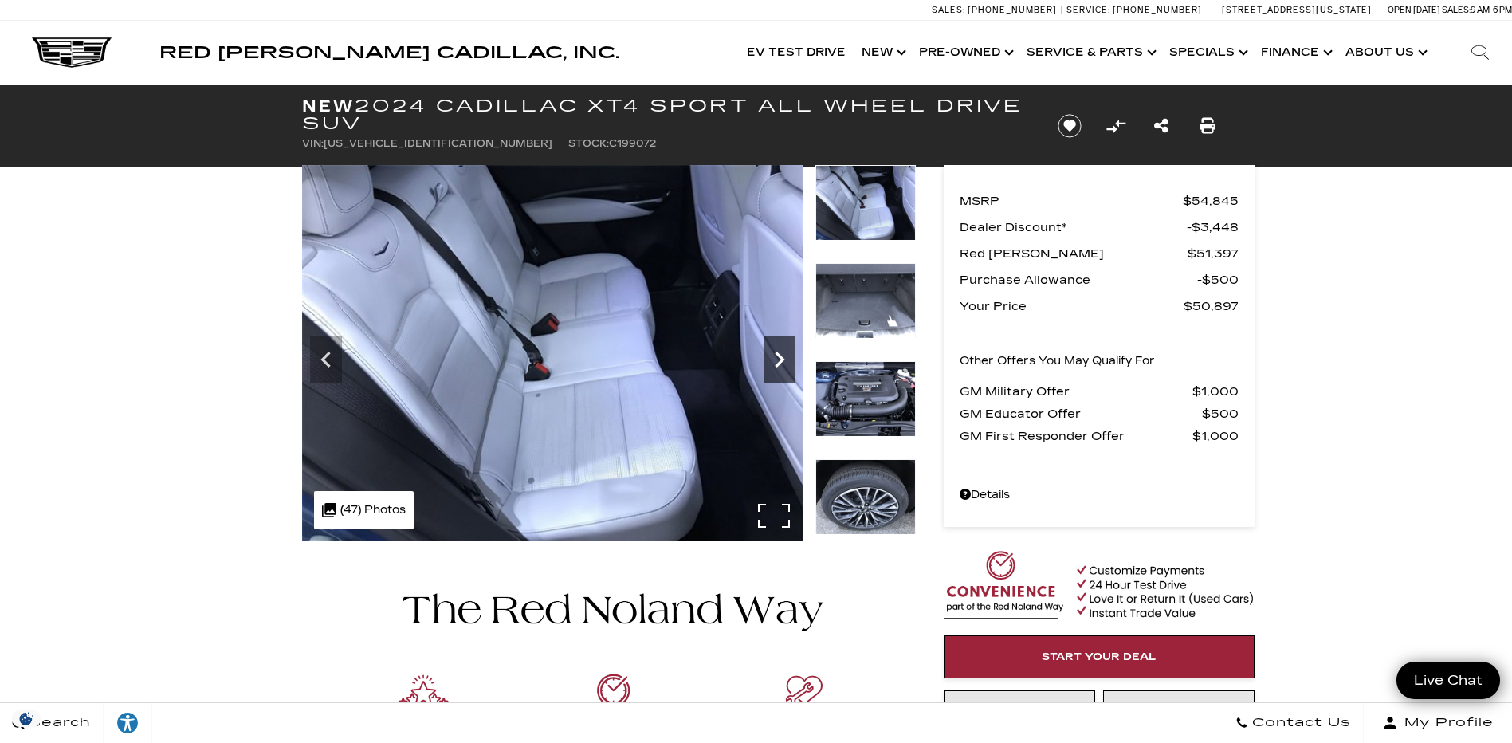
click at [778, 353] on icon "Next" at bounding box center [780, 360] width 10 height 16
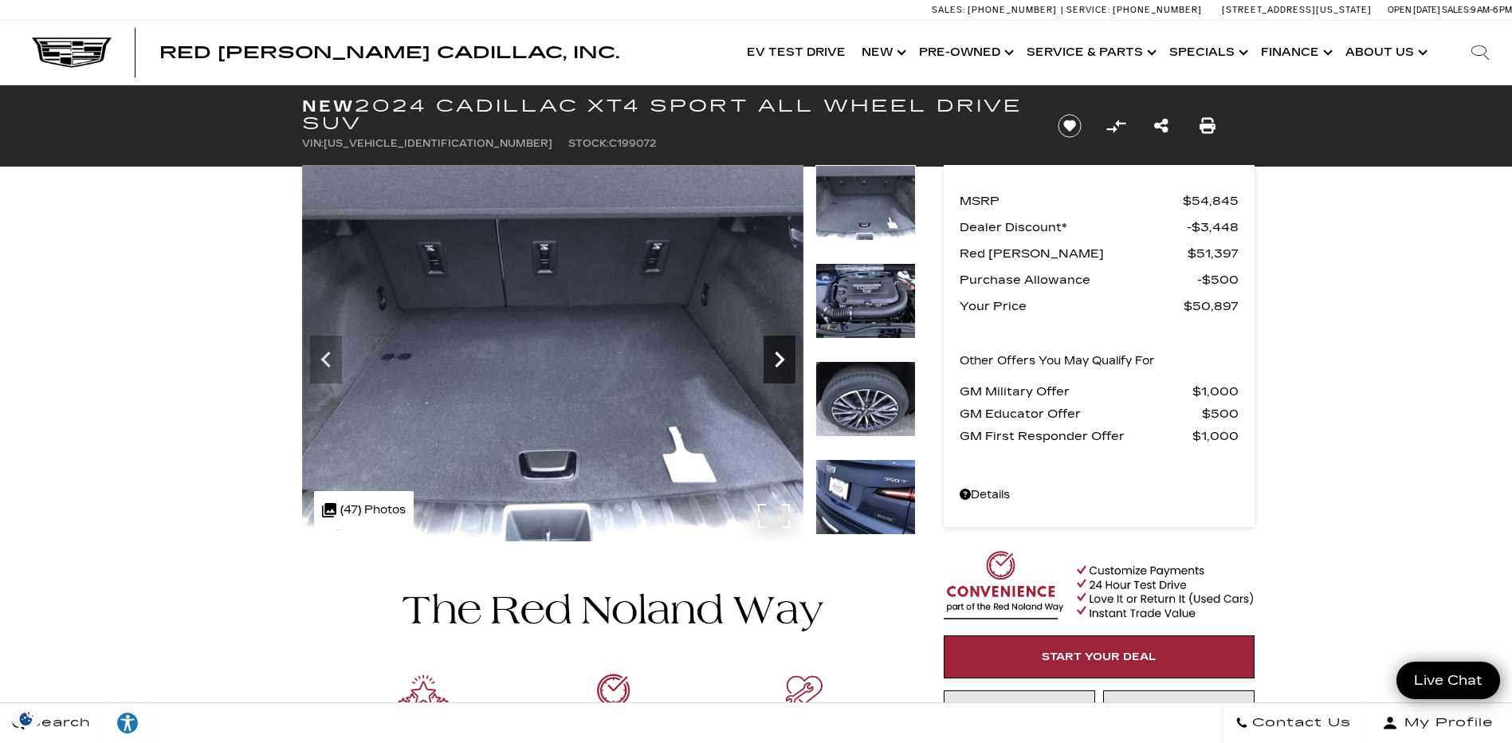
click at [778, 353] on icon "Next" at bounding box center [780, 360] width 10 height 16
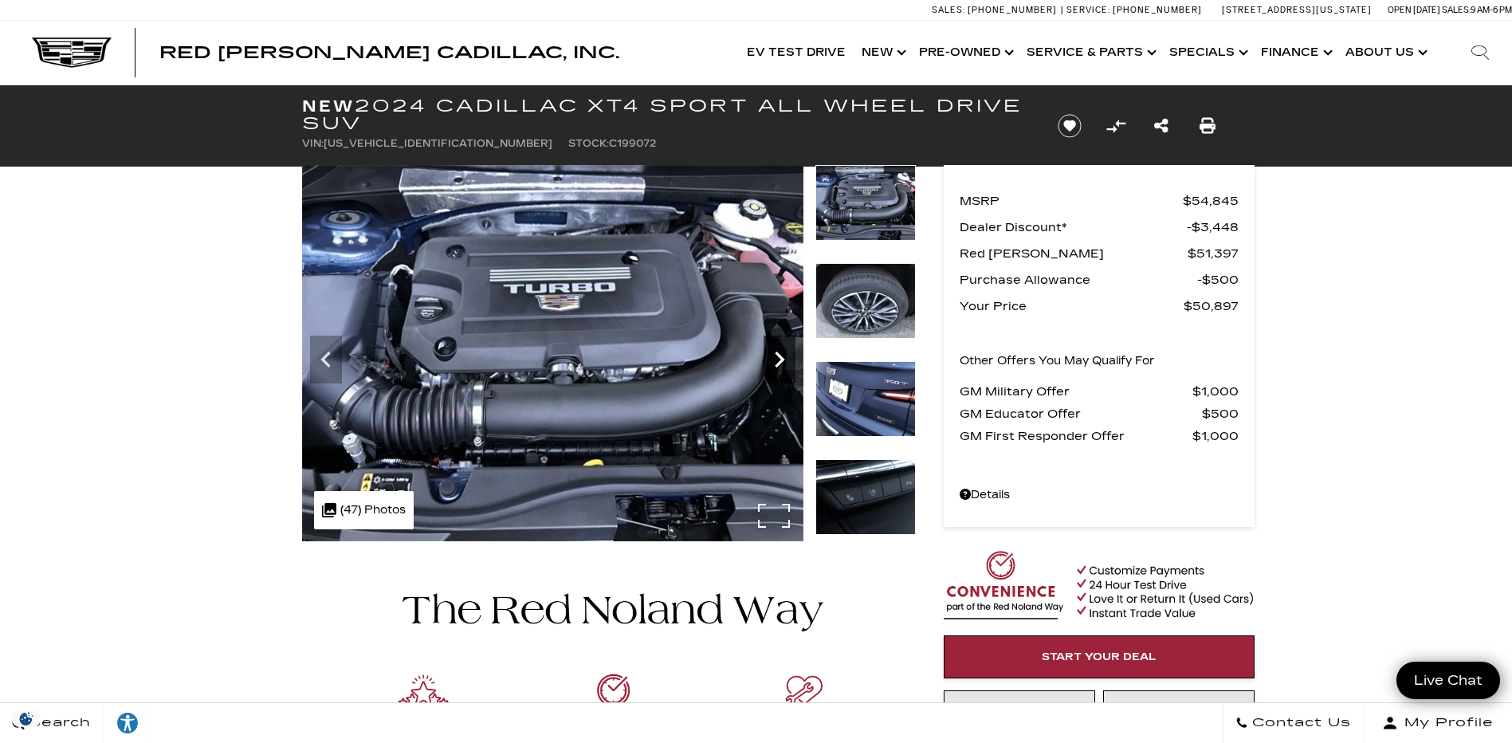
click at [778, 353] on icon "Next" at bounding box center [780, 360] width 10 height 16
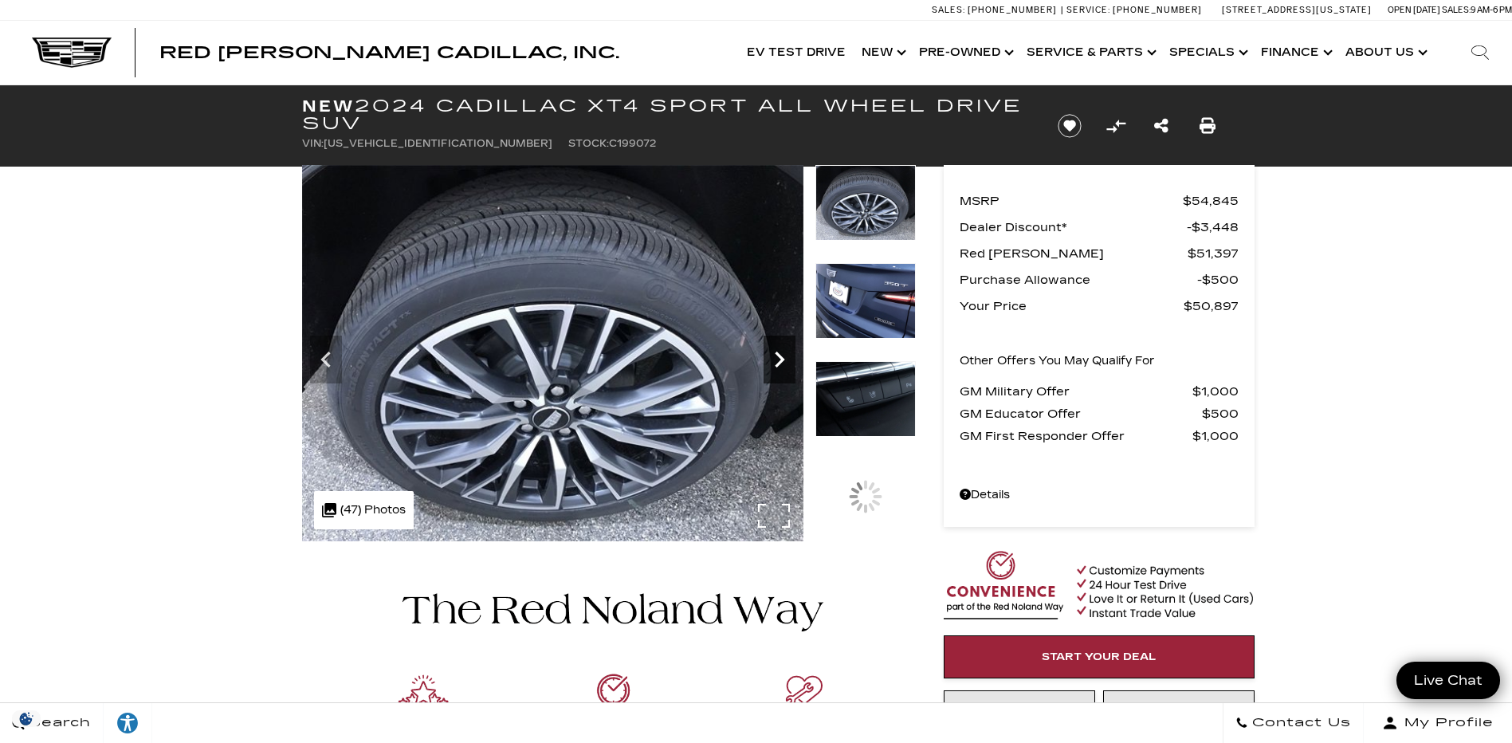
click at [778, 353] on icon "Next" at bounding box center [780, 360] width 10 height 16
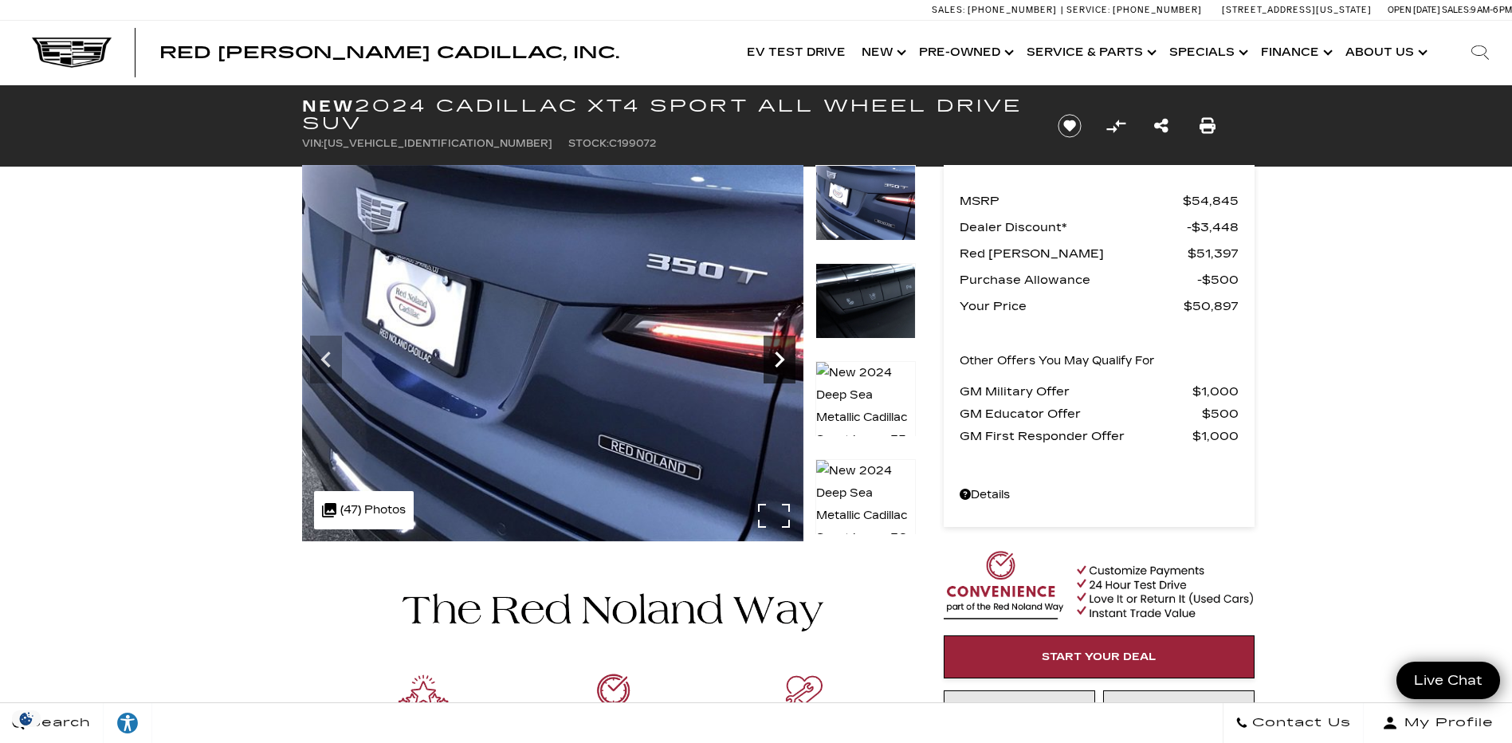
click at [778, 353] on icon "Next" at bounding box center [780, 360] width 10 height 16
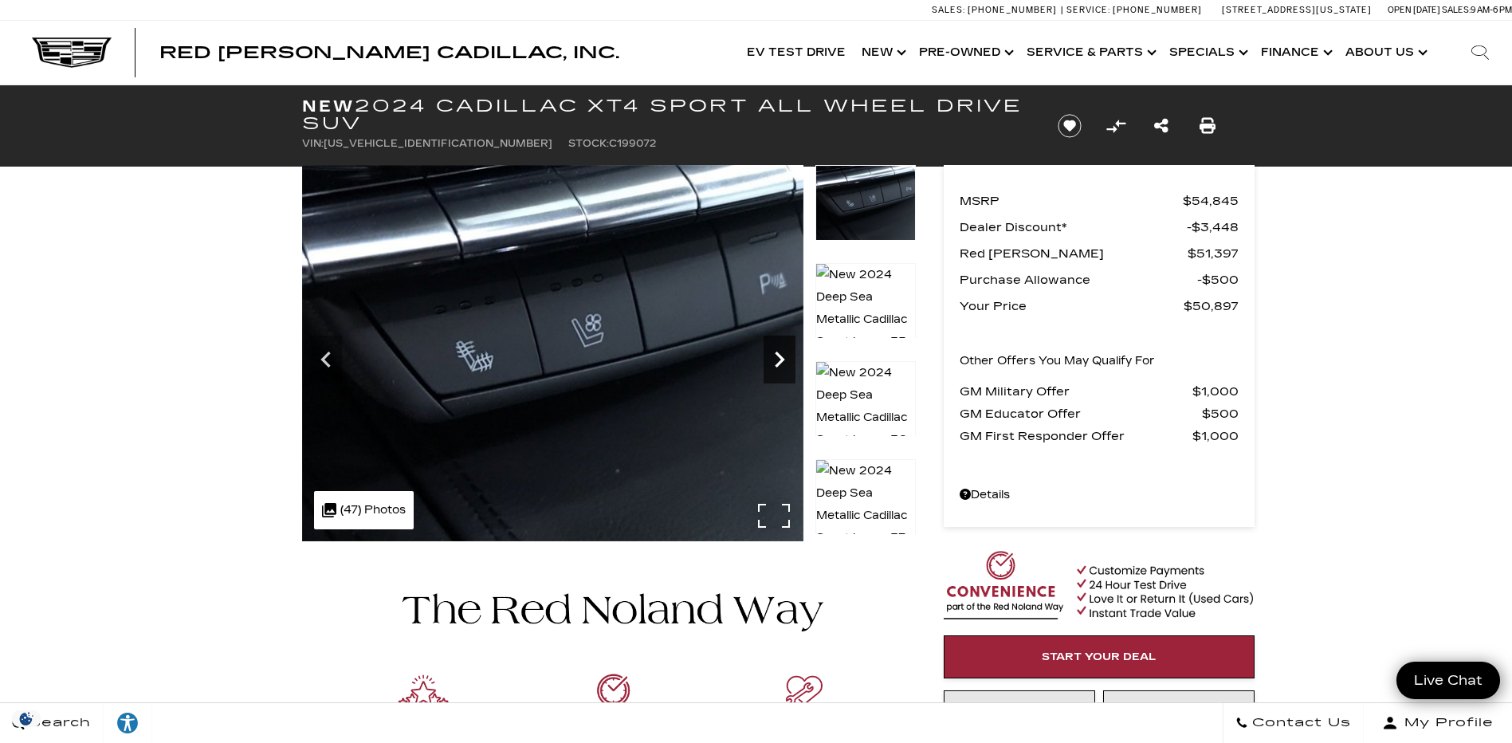
click at [778, 353] on icon "Next" at bounding box center [780, 360] width 10 height 16
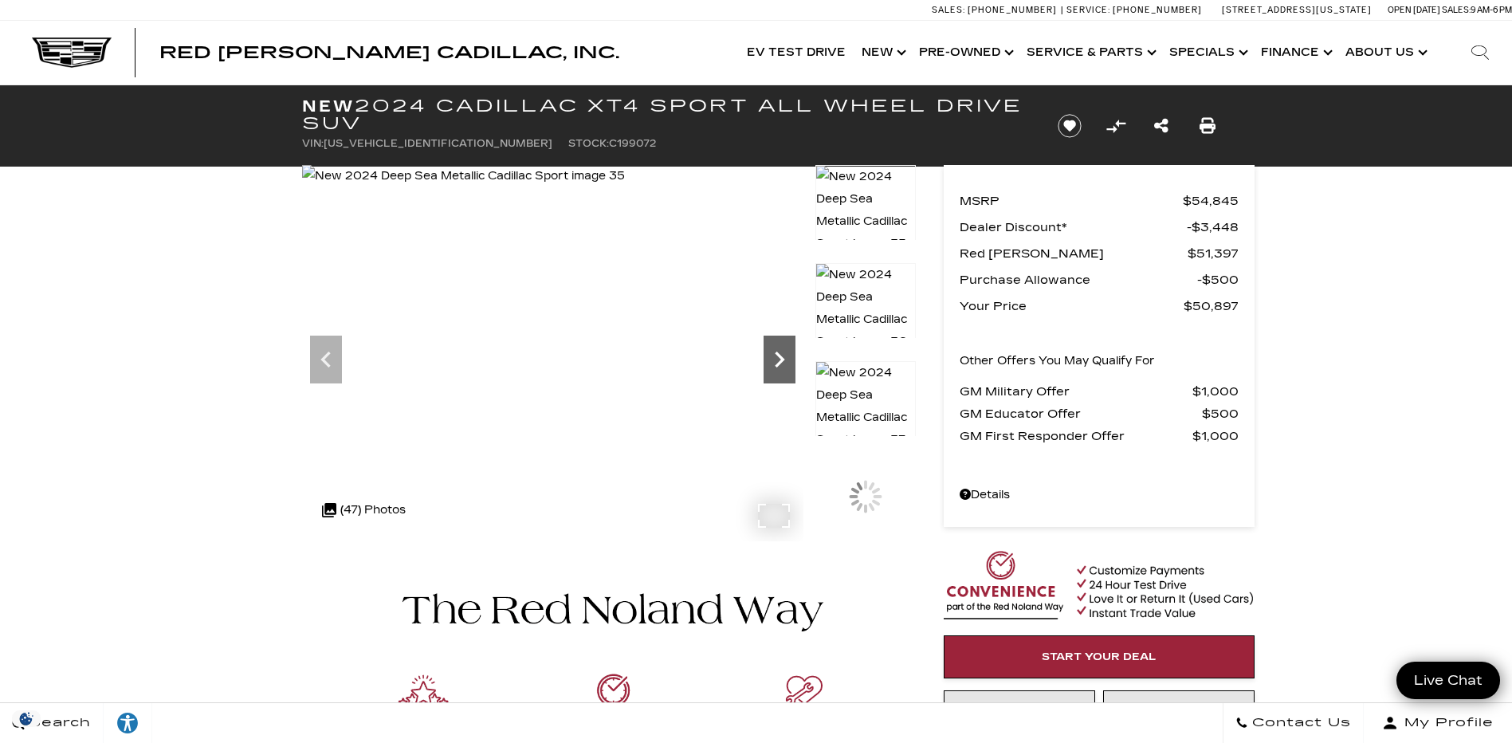
click at [778, 353] on icon "Next" at bounding box center [780, 360] width 10 height 16
click at [783, 352] on icon "Next" at bounding box center [780, 360] width 32 height 32
click at [899, 50] on link "Show New" at bounding box center [882, 53] width 57 height 64
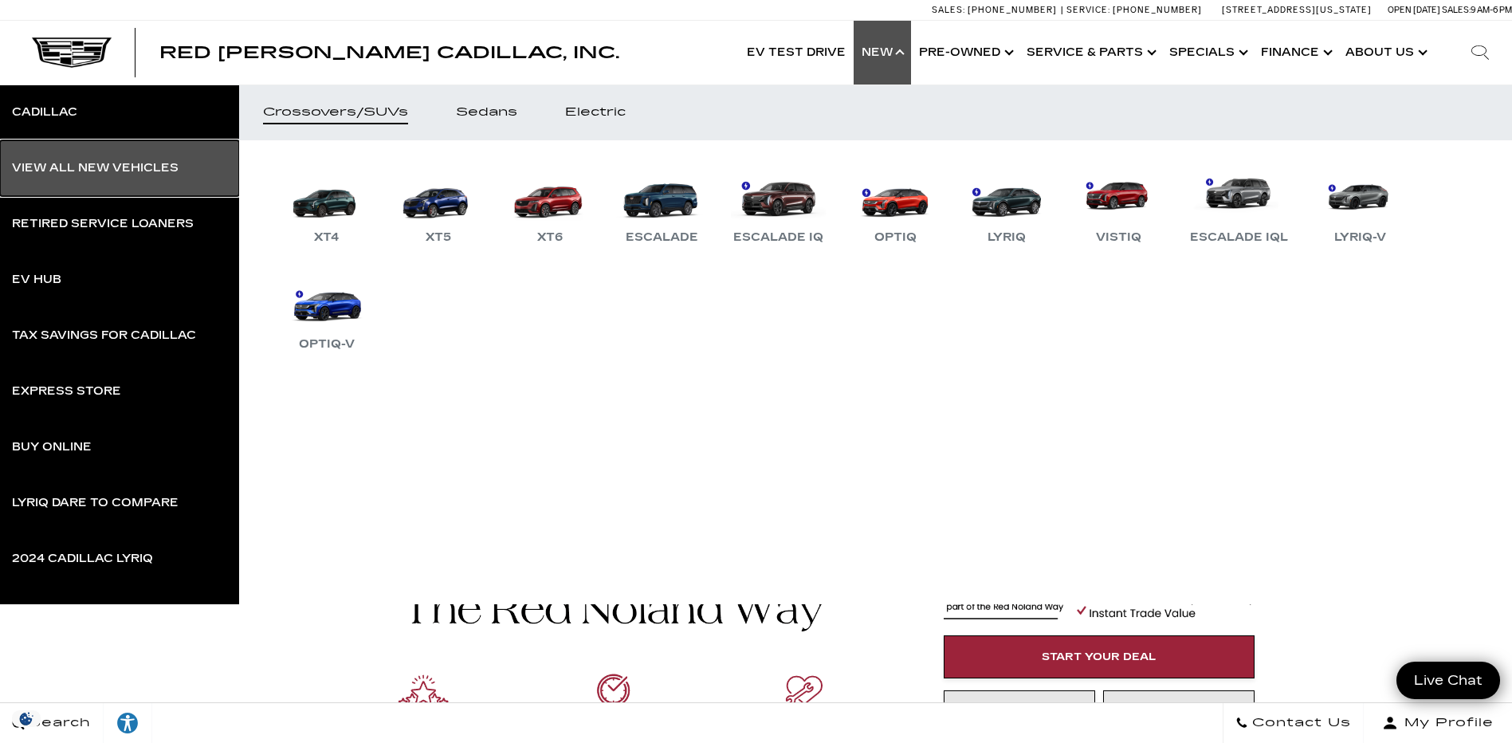
click at [132, 173] on div "View All New Vehicles" at bounding box center [95, 168] width 167 height 11
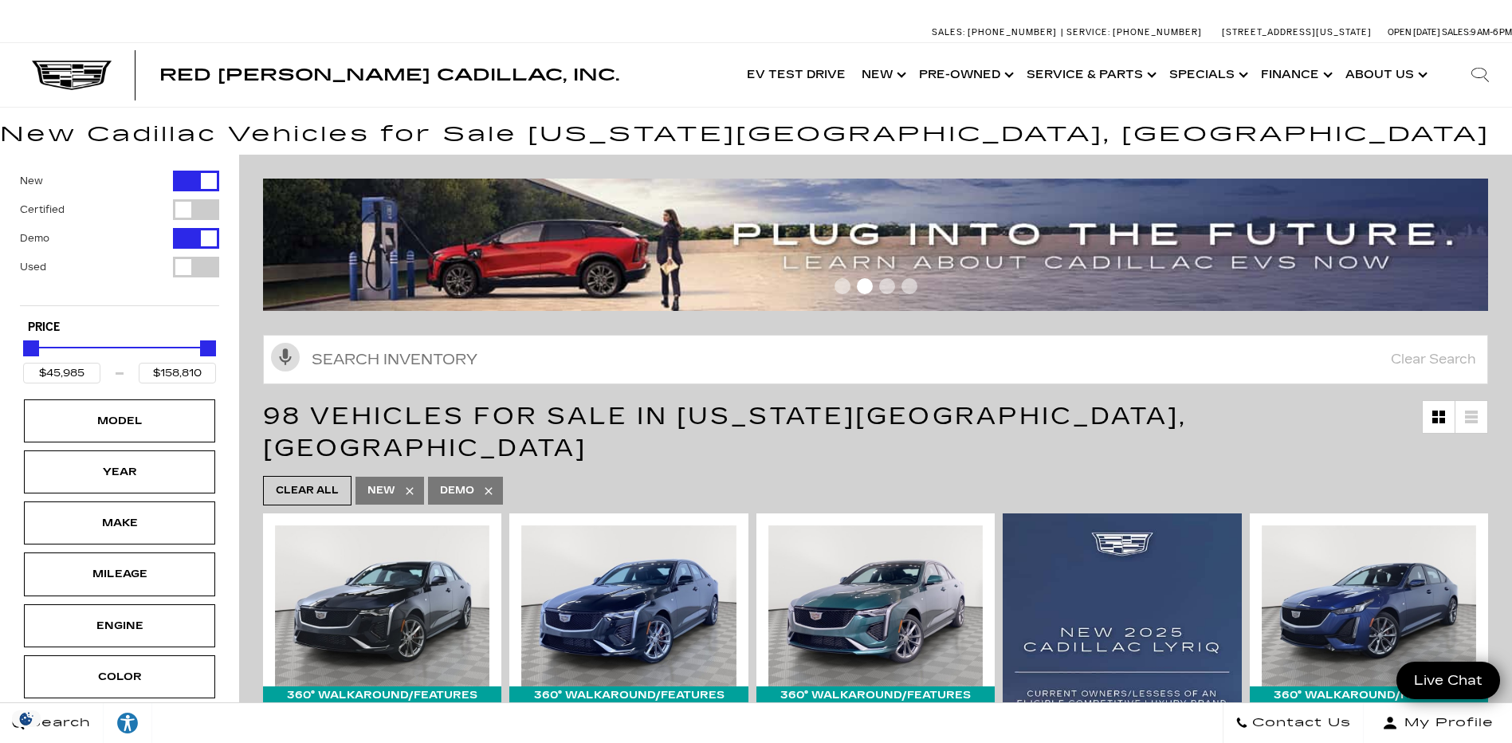
click at [187, 239] on div "Filter by Vehicle Type" at bounding box center [196, 238] width 46 height 21
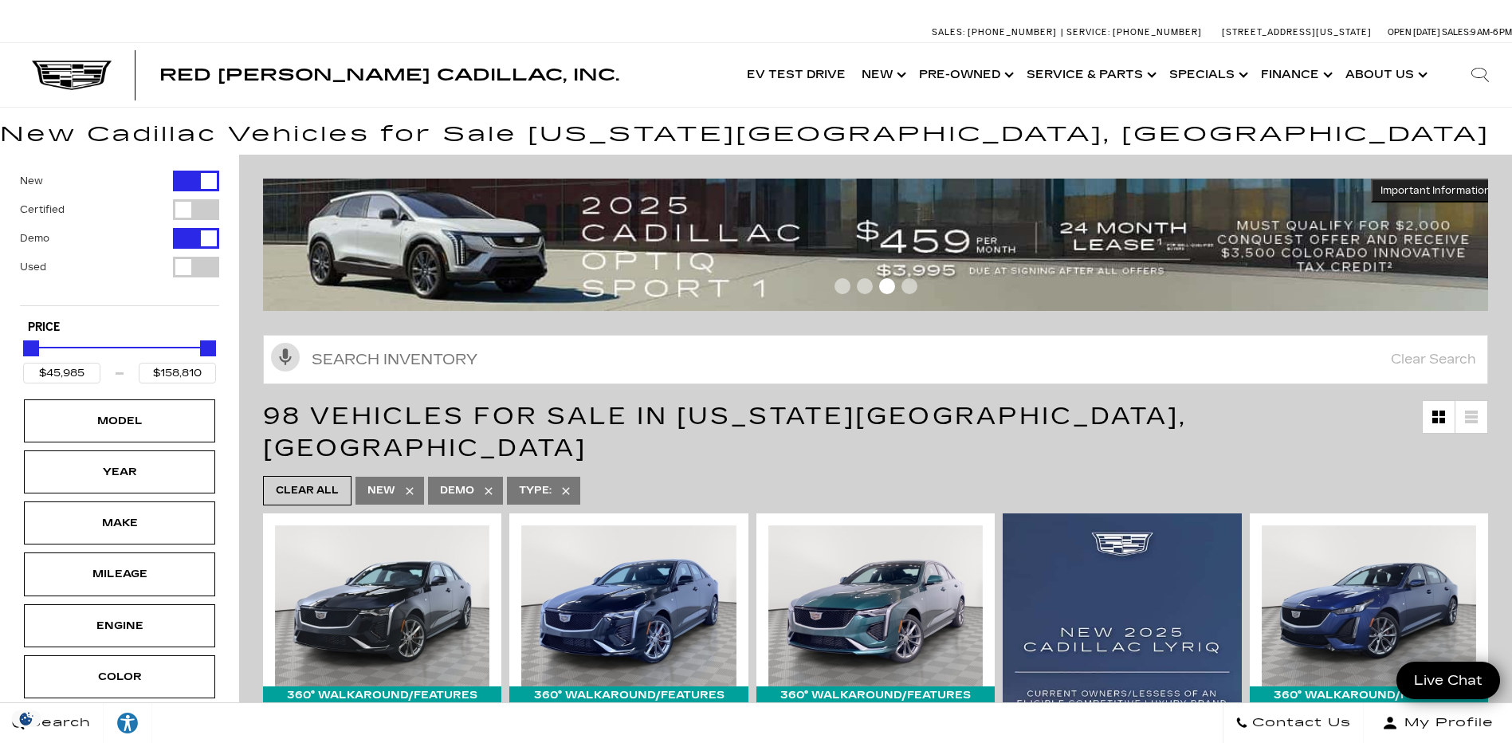
type input "$46,669"
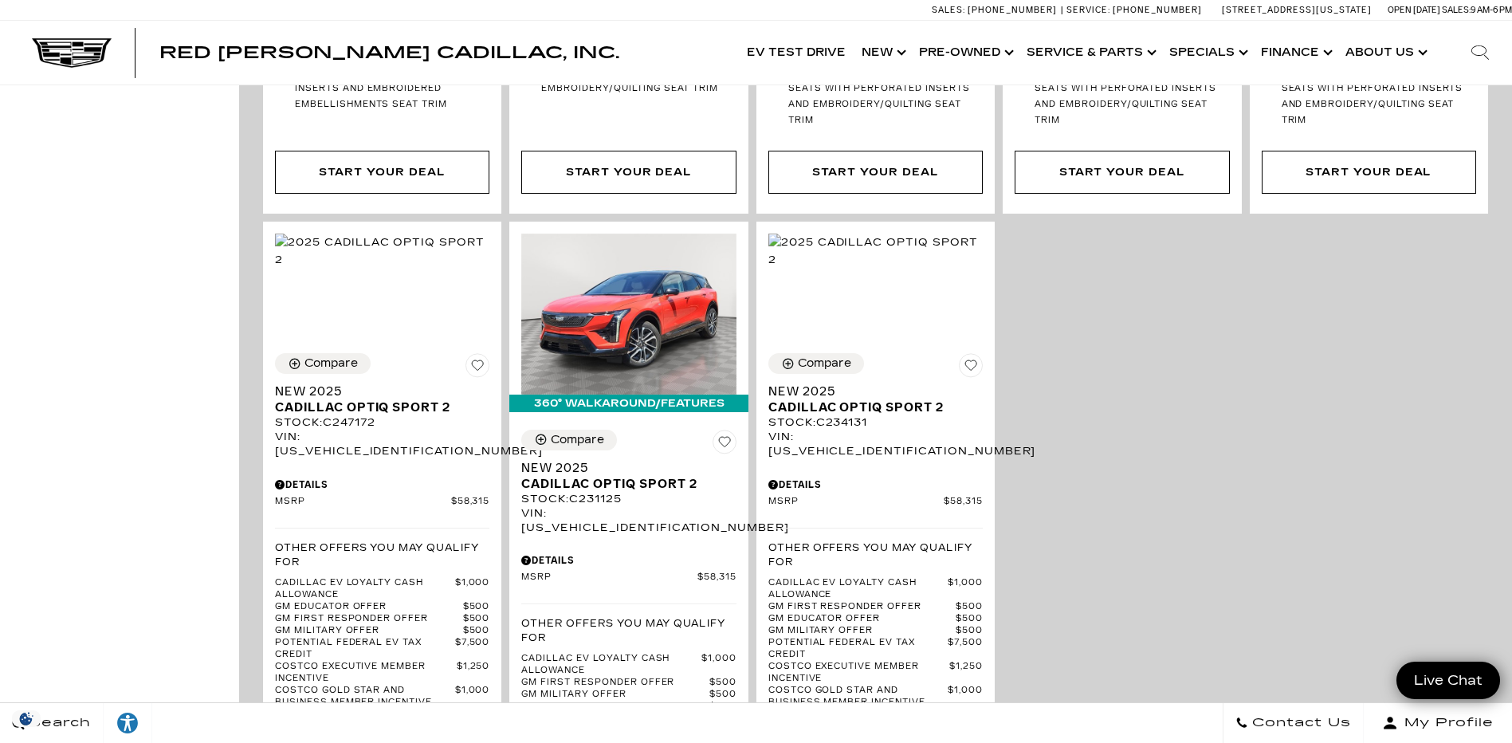
scroll to position [3587, 0]
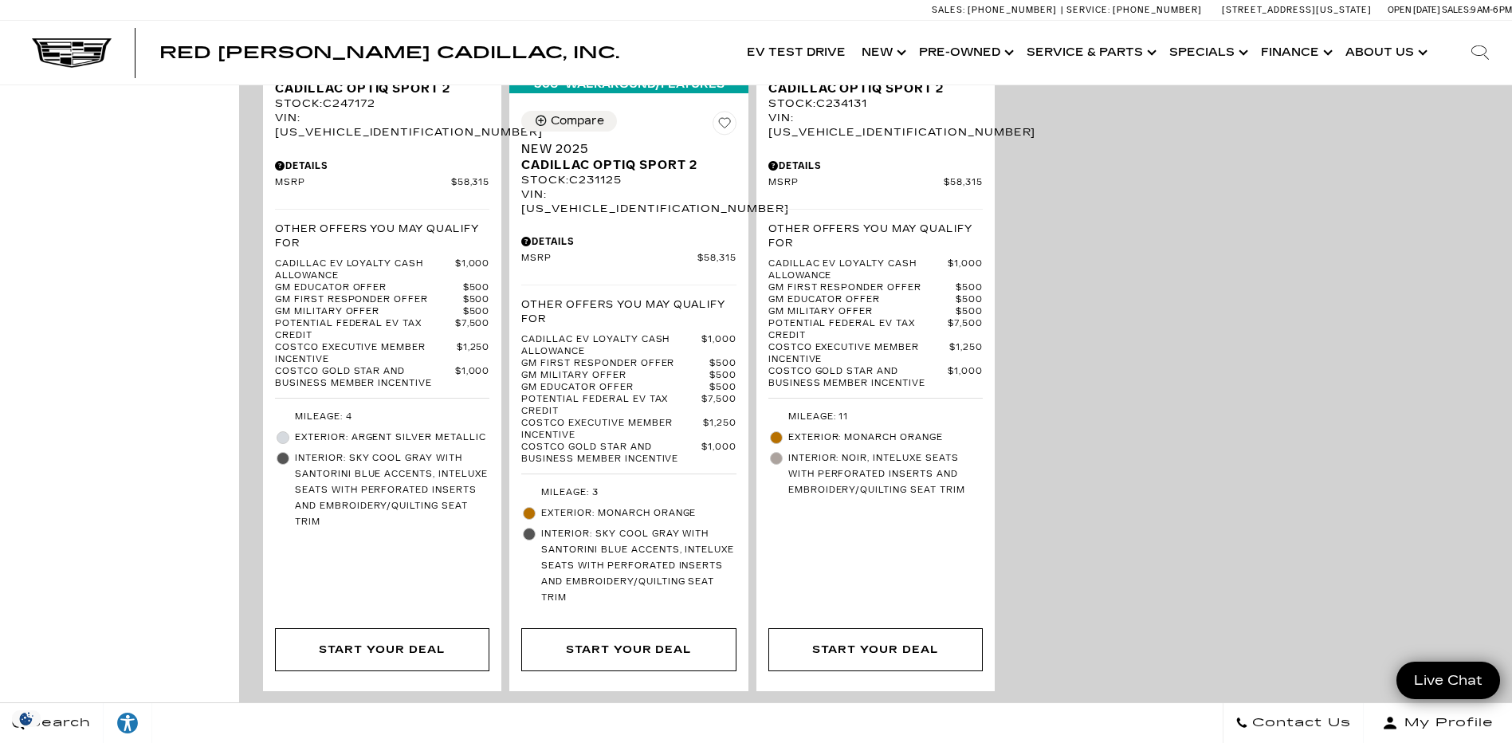
click at [1490, 710] on link "Next - Page" at bounding box center [1473, 724] width 34 height 28
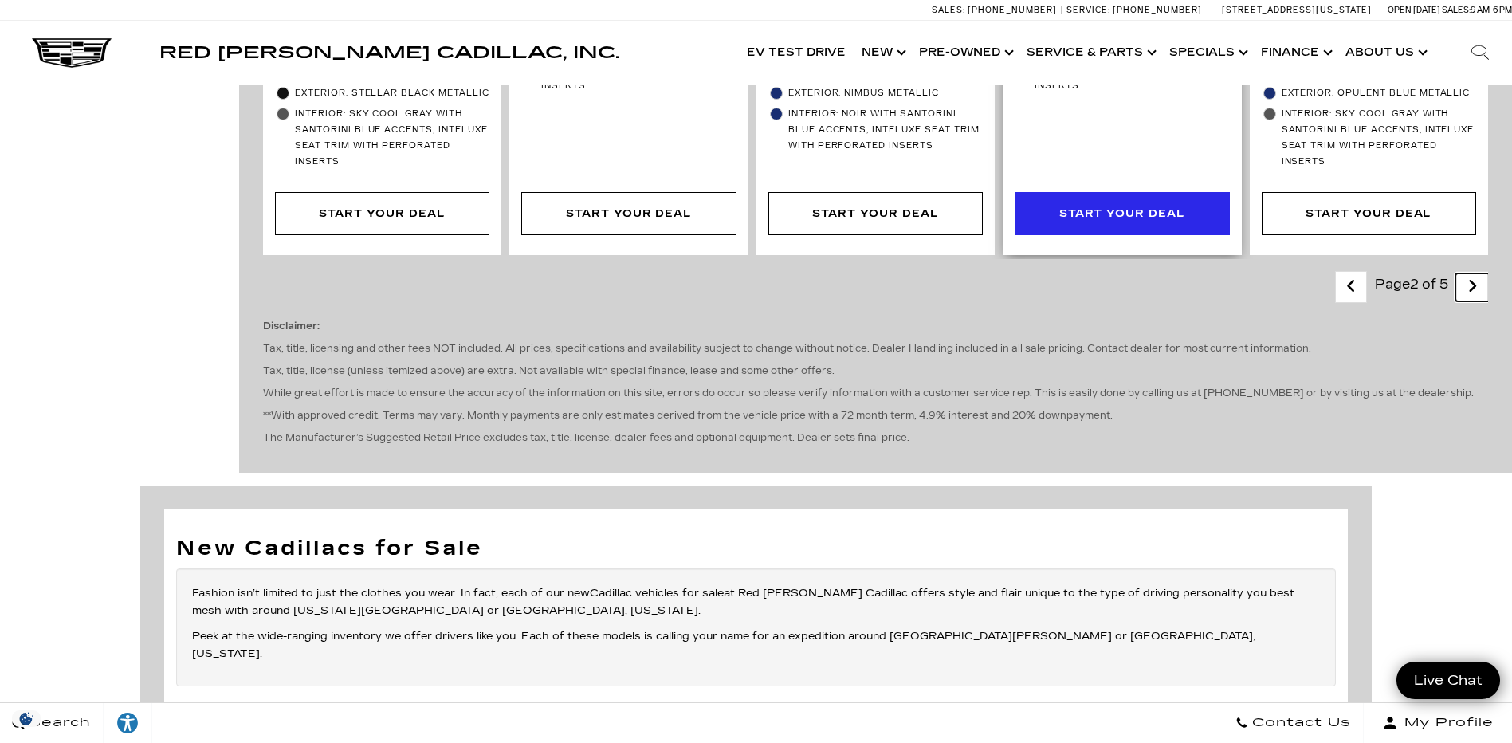
scroll to position [3029, 0]
